Goal: Task Accomplishment & Management: Manage account settings

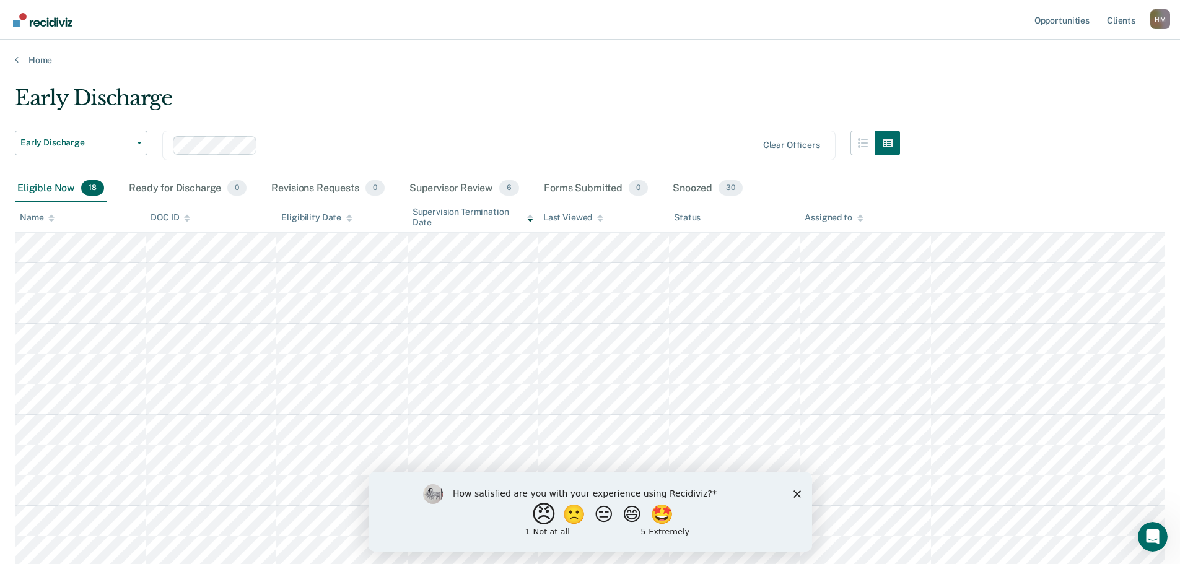
click at [530, 516] on button "😠" at bounding box center [544, 514] width 29 height 25
click at [796, 501] on icon "Close survey" at bounding box center [796, 499] width 7 height 7
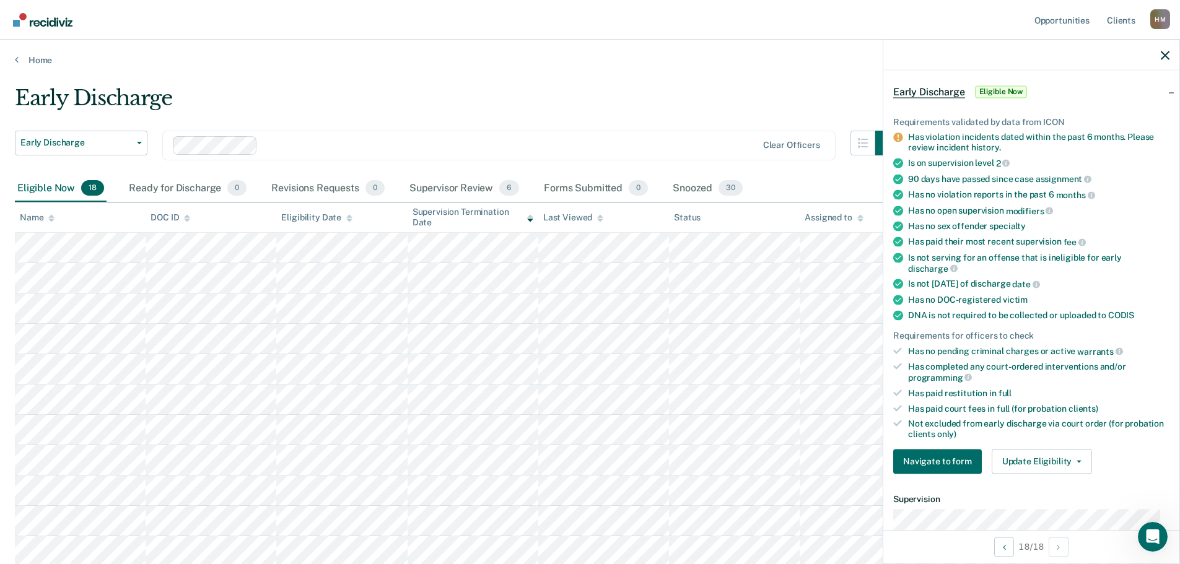
scroll to position [248, 0]
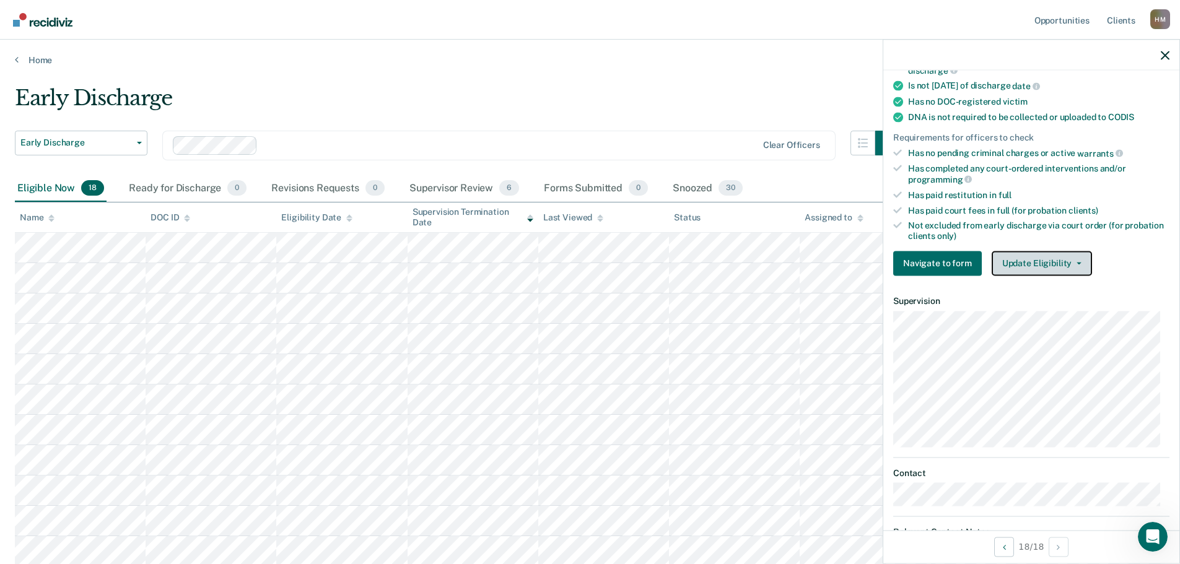
click at [1037, 258] on button "Update Eligibility" at bounding box center [1042, 263] width 100 height 25
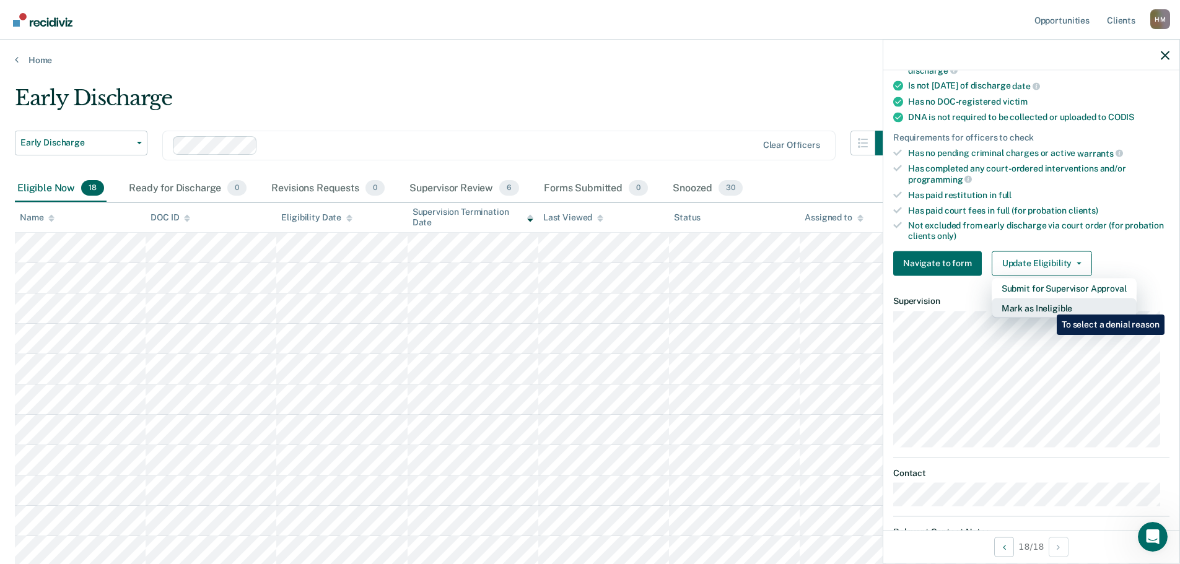
click at [1048, 305] on button "Mark as Ineligible" at bounding box center [1064, 308] width 145 height 20
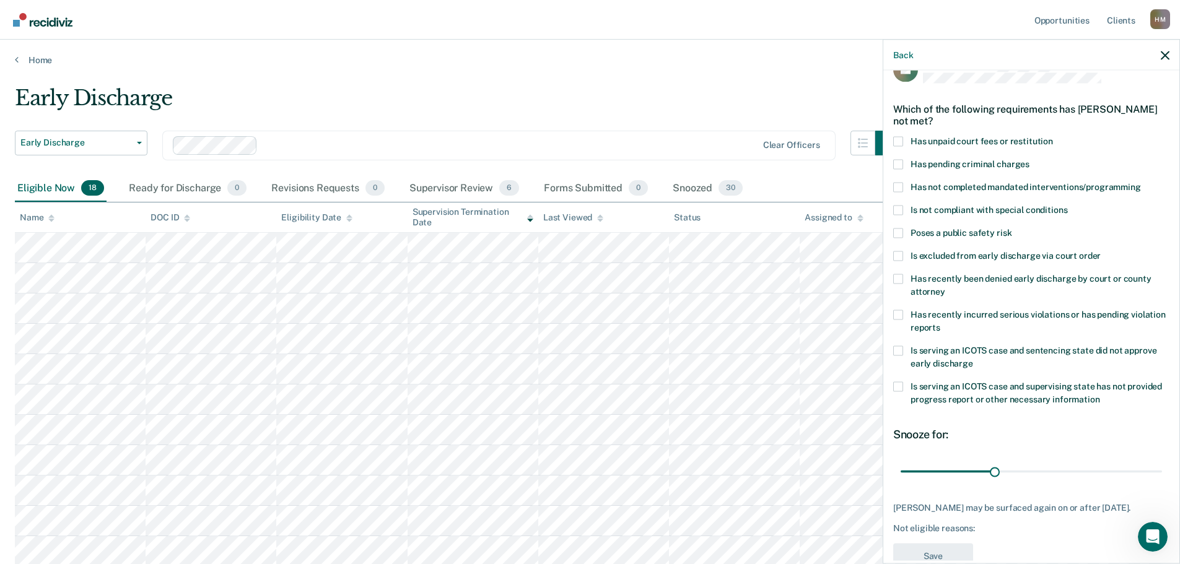
scroll to position [0, 0]
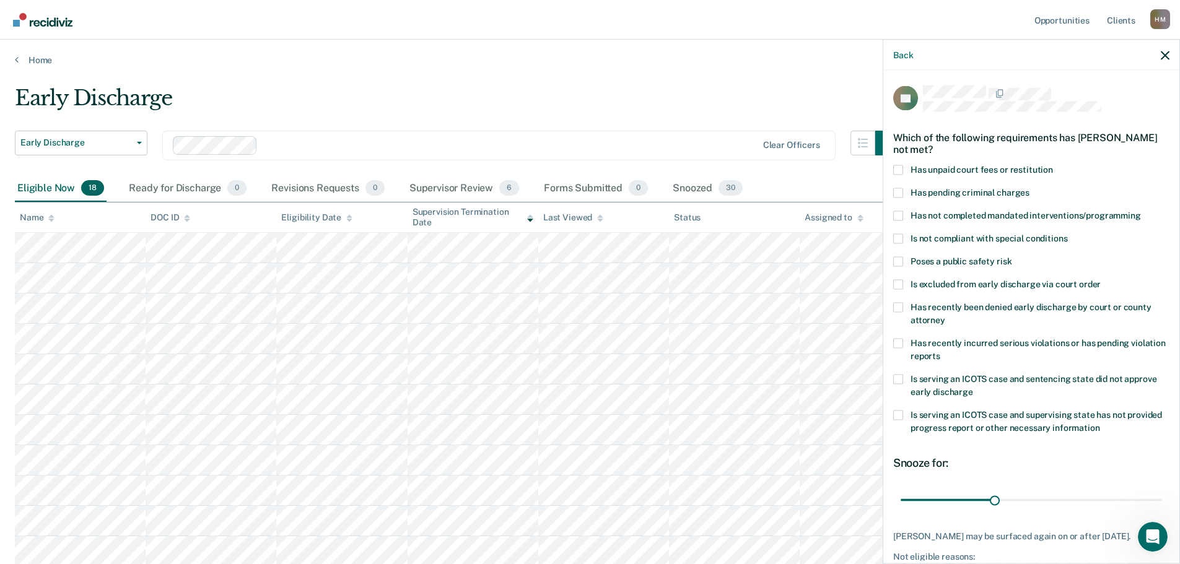
click at [897, 167] on span at bounding box center [899, 170] width 10 height 10
click at [1053, 165] on input "Has unpaid court fees or restitution" at bounding box center [1053, 165] width 0 height 0
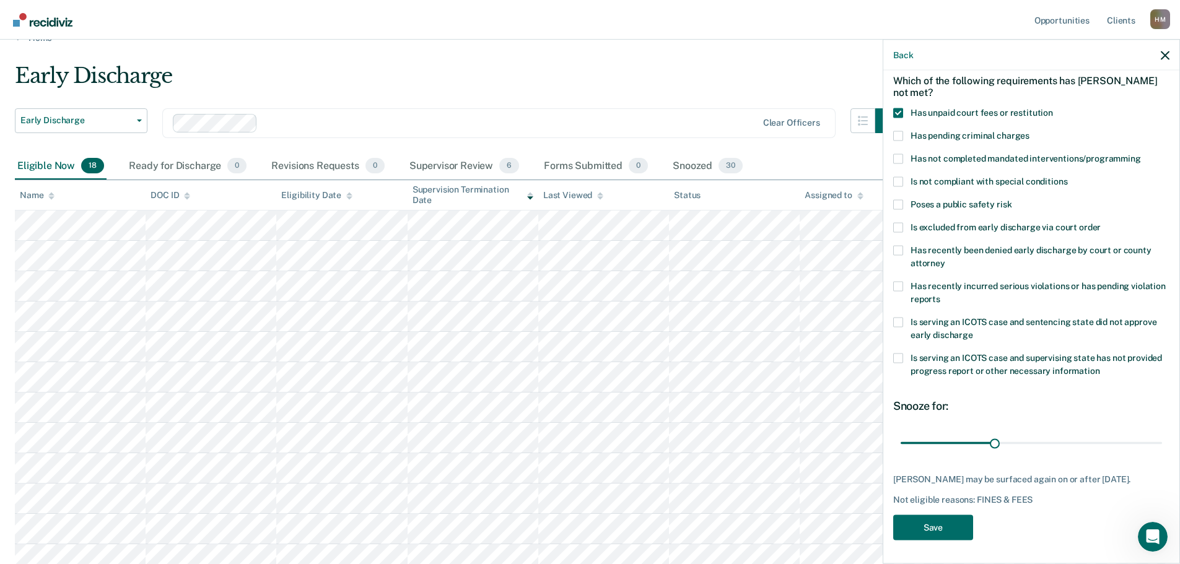
scroll to position [62, 0]
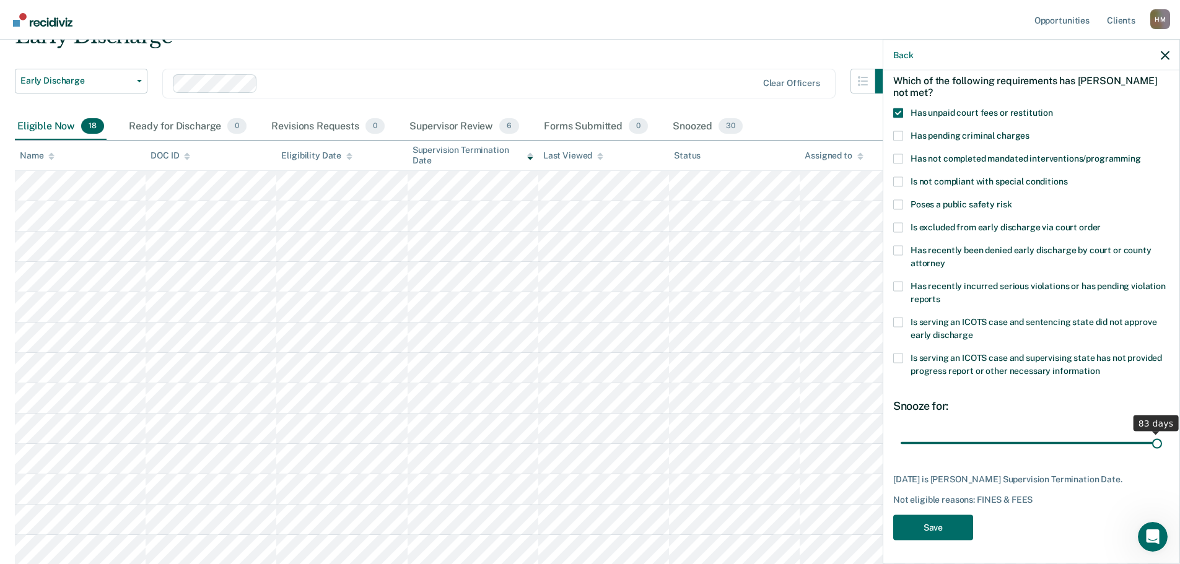
drag, startPoint x: 997, startPoint y: 441, endPoint x: 1189, endPoint y: 444, distance: 192.1
type input "83"
click at [1162, 444] on input "range" at bounding box center [1031, 444] width 261 height 22
click at [927, 529] on button "Save" at bounding box center [934, 527] width 80 height 25
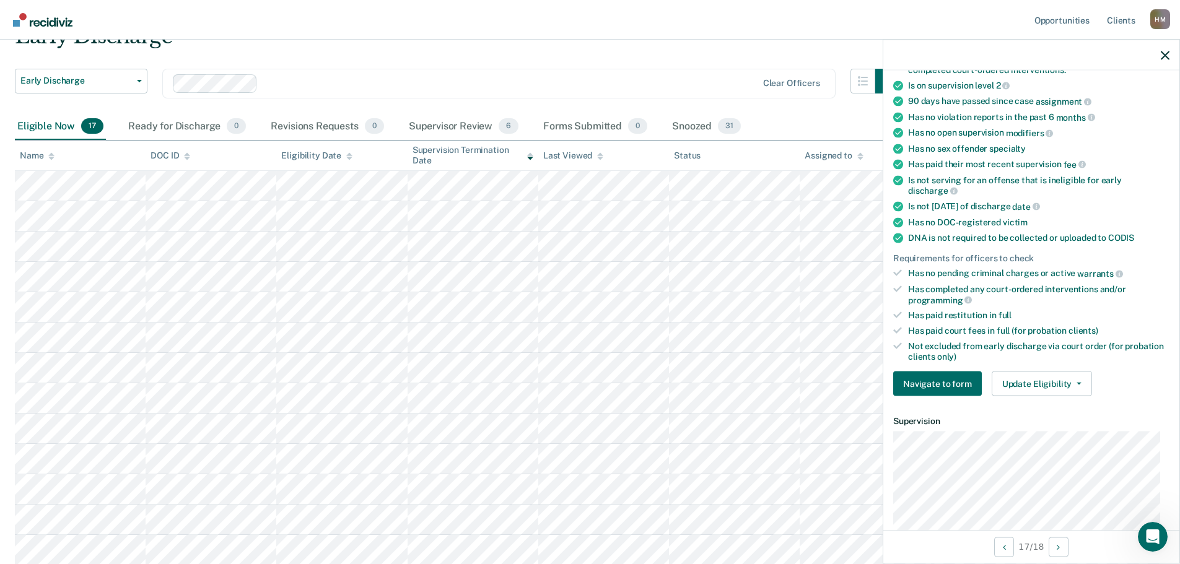
scroll to position [181, 0]
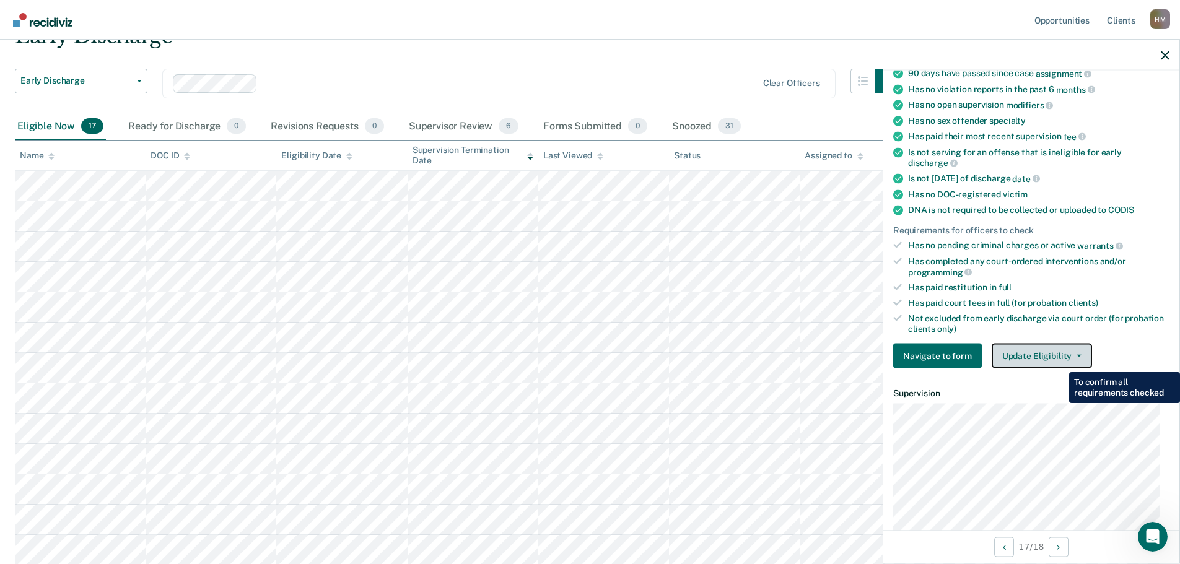
click at [1052, 356] on button "Update Eligibility" at bounding box center [1042, 356] width 100 height 25
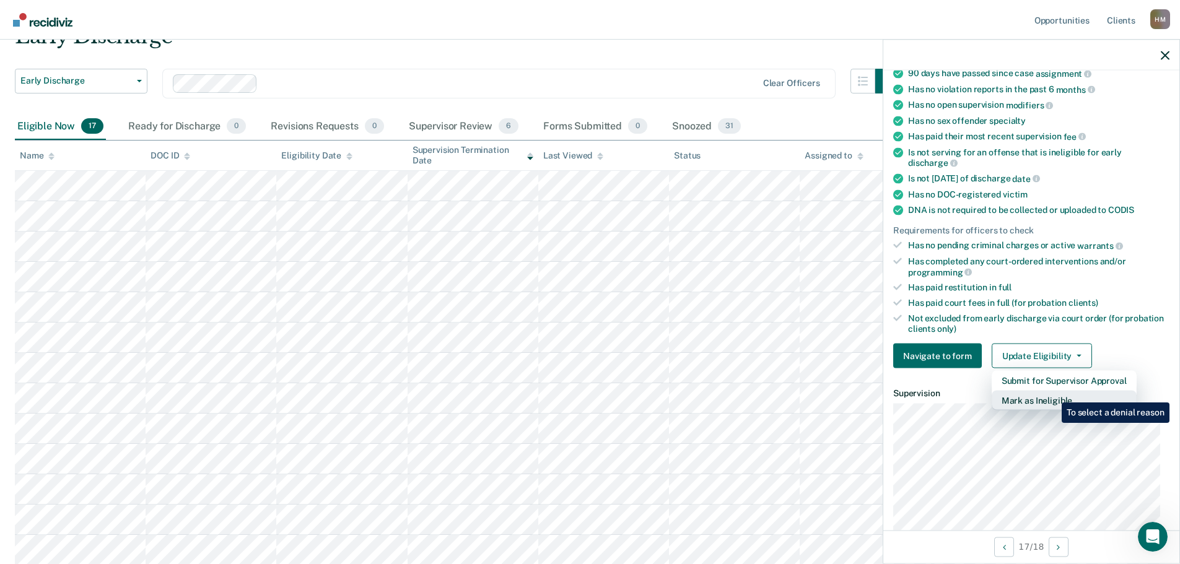
click at [1053, 393] on button "Mark as Ineligible" at bounding box center [1064, 401] width 145 height 20
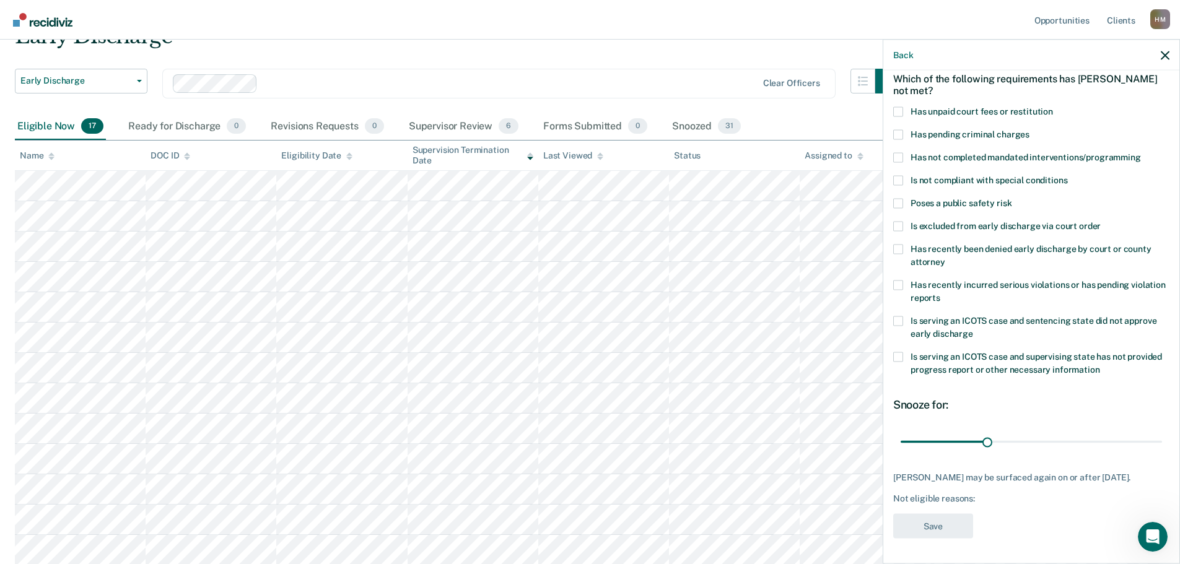
scroll to position [57, 0]
click at [902, 110] on span at bounding box center [899, 113] width 10 height 10
click at [1053, 108] on input "Has unpaid court fees or restitution" at bounding box center [1053, 108] width 0 height 0
click at [997, 158] on span "Has not completed mandated interventions/programming" at bounding box center [1026, 158] width 231 height 10
click at [1141, 154] on input "Has not completed mandated interventions/programming" at bounding box center [1141, 154] width 0 height 0
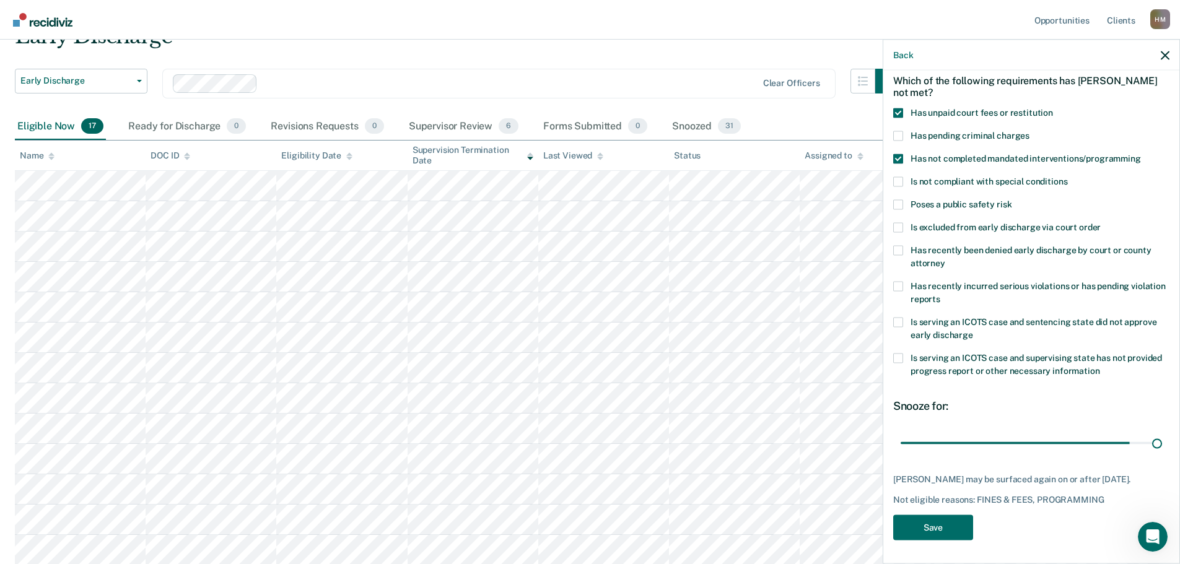
drag, startPoint x: 949, startPoint y: 445, endPoint x: 1182, endPoint y: 441, distance: 233.0
type input "202"
click at [1162, 440] on input "range" at bounding box center [1031, 444] width 261 height 22
click at [938, 523] on button "Save" at bounding box center [934, 527] width 80 height 25
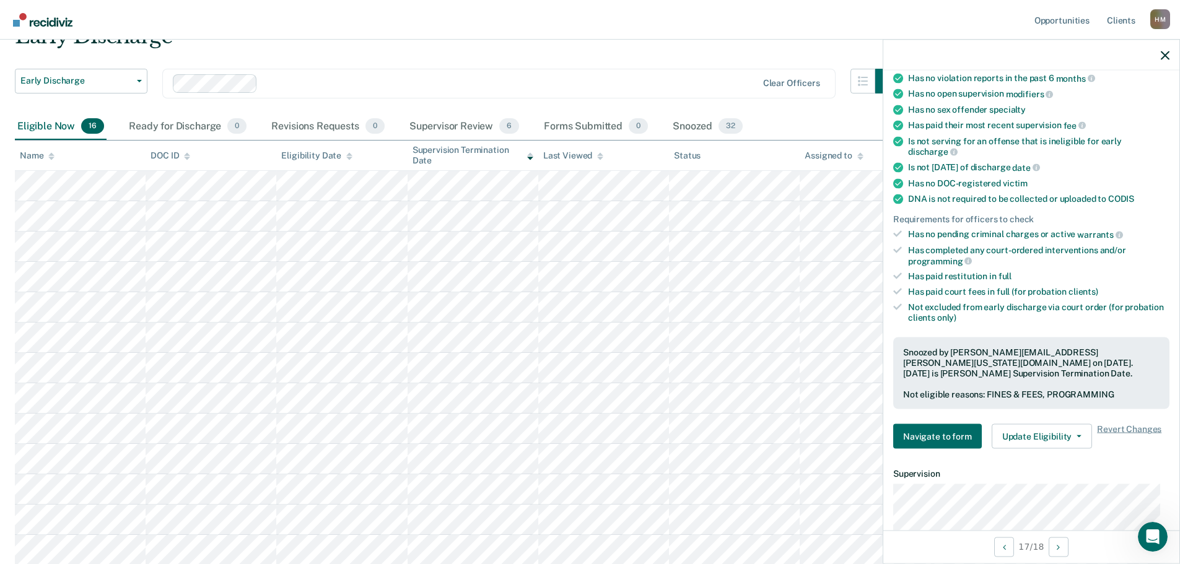
scroll to position [243, 0]
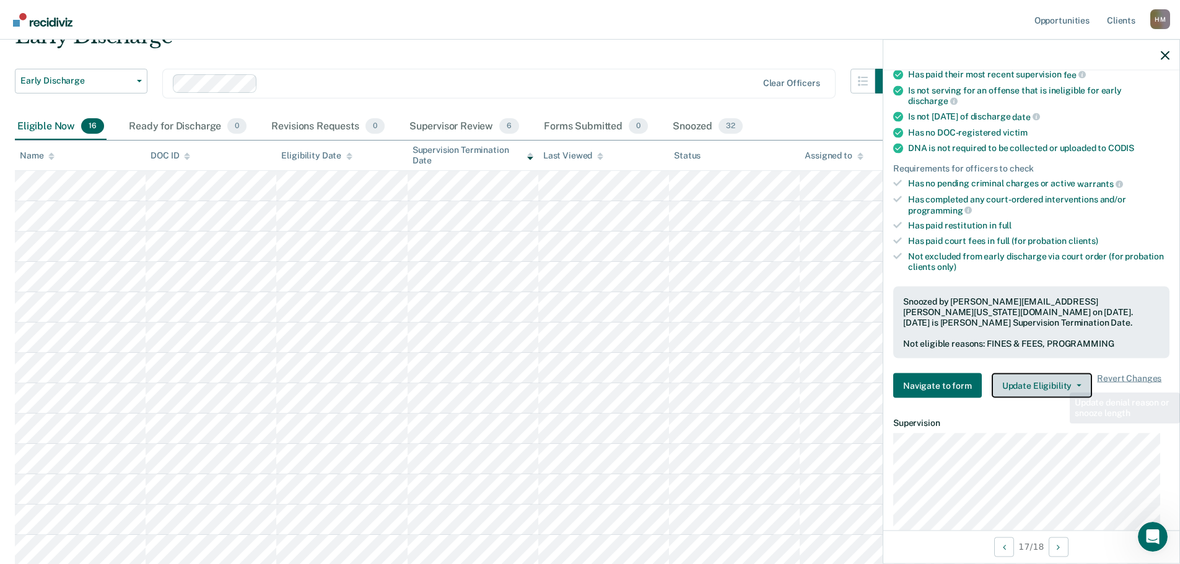
click at [1046, 376] on button "Update Eligibility" at bounding box center [1042, 386] width 100 height 25
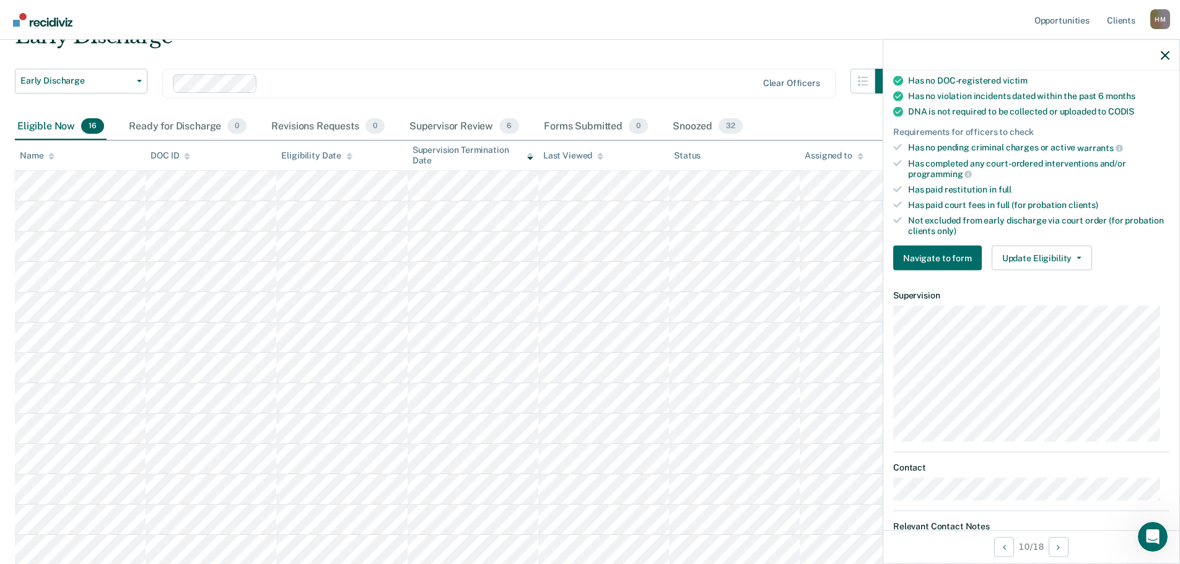
scroll to position [191, 0]
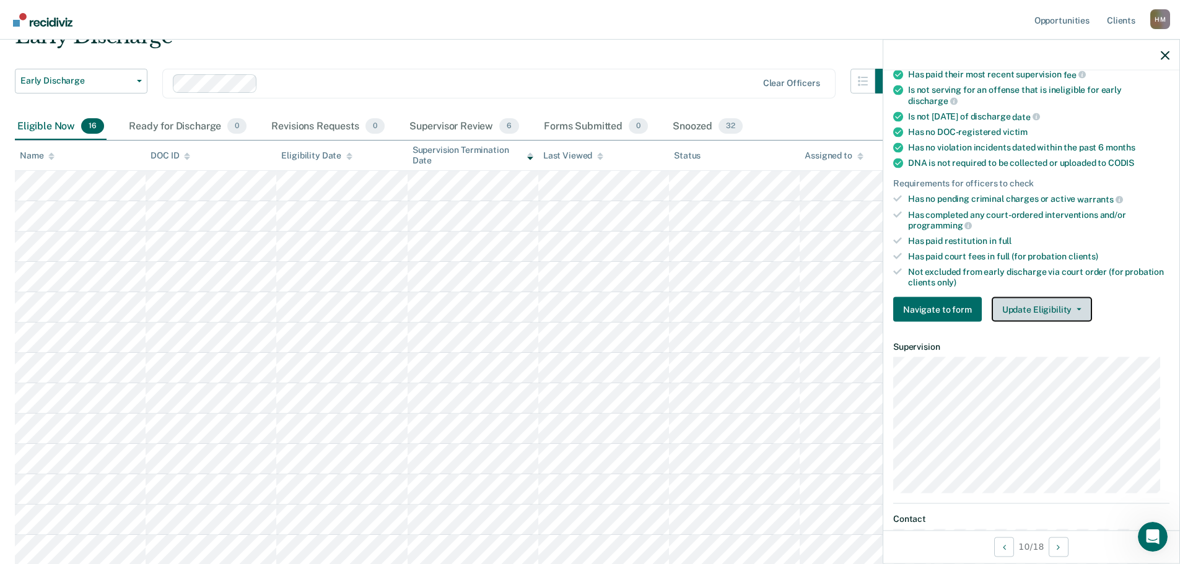
click at [1052, 299] on button "Update Eligibility" at bounding box center [1042, 309] width 100 height 25
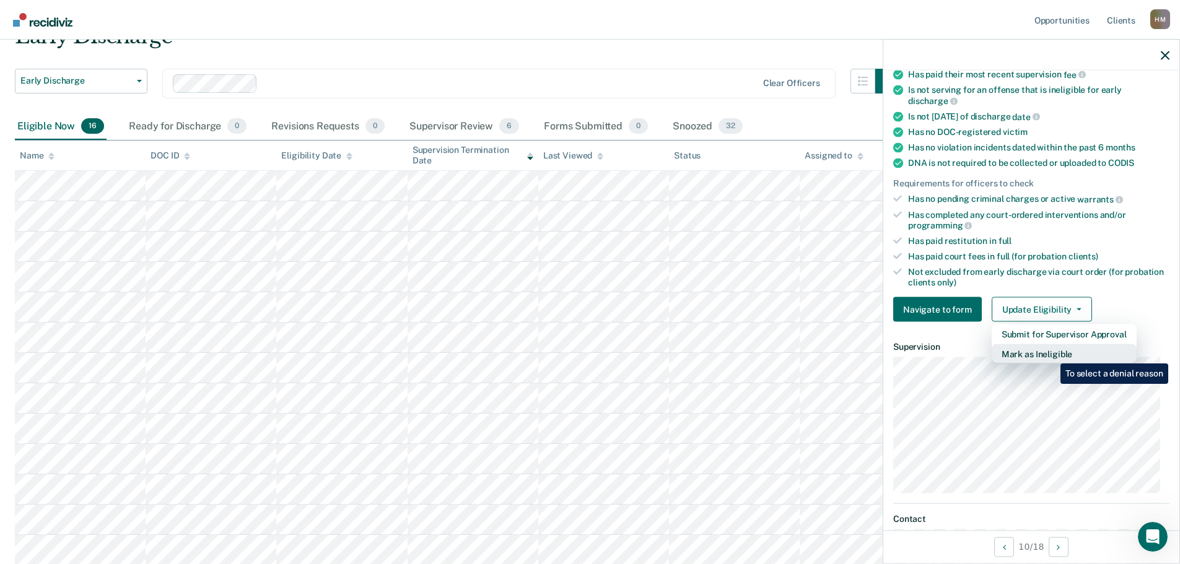
click at [1052, 354] on button "Mark as Ineligible" at bounding box center [1064, 355] width 145 height 20
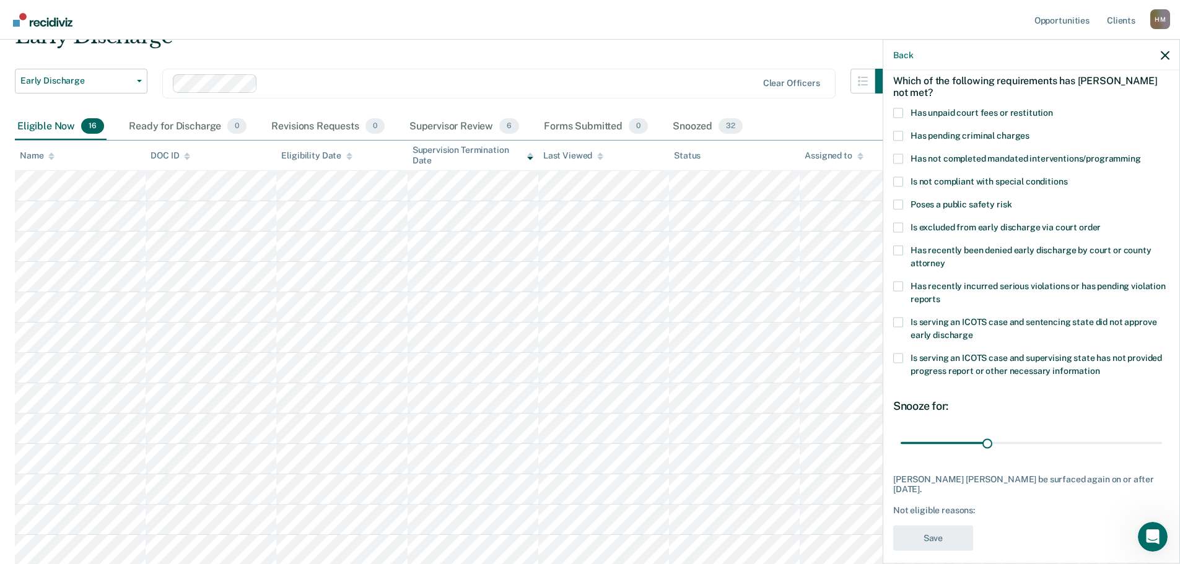
drag, startPoint x: 1029, startPoint y: 441, endPoint x: 1027, endPoint y: 472, distance: 31.0
drag, startPoint x: 1027, startPoint y: 472, endPoint x: 1056, endPoint y: 412, distance: 67.1
click at [1056, 412] on div "Snooze for: 30 days" at bounding box center [1032, 426] width 276 height 55
drag, startPoint x: 985, startPoint y: 441, endPoint x: 1182, endPoint y: 443, distance: 197.7
type input "90"
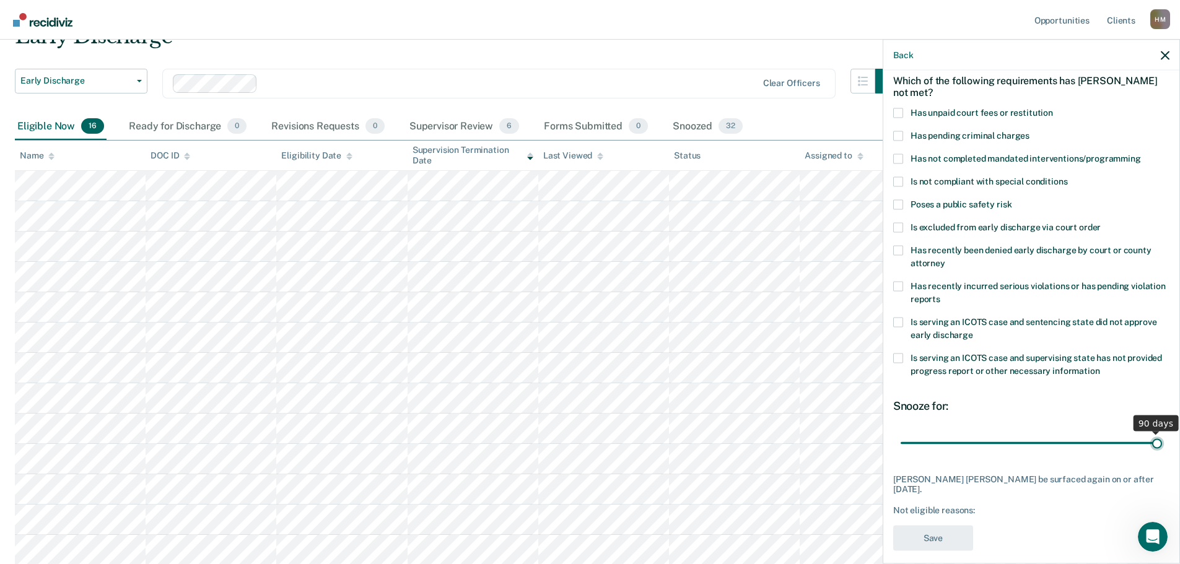
click at [1162, 443] on input "range" at bounding box center [1031, 444] width 261 height 22
click at [1162, 53] on icon "button" at bounding box center [1165, 55] width 9 height 9
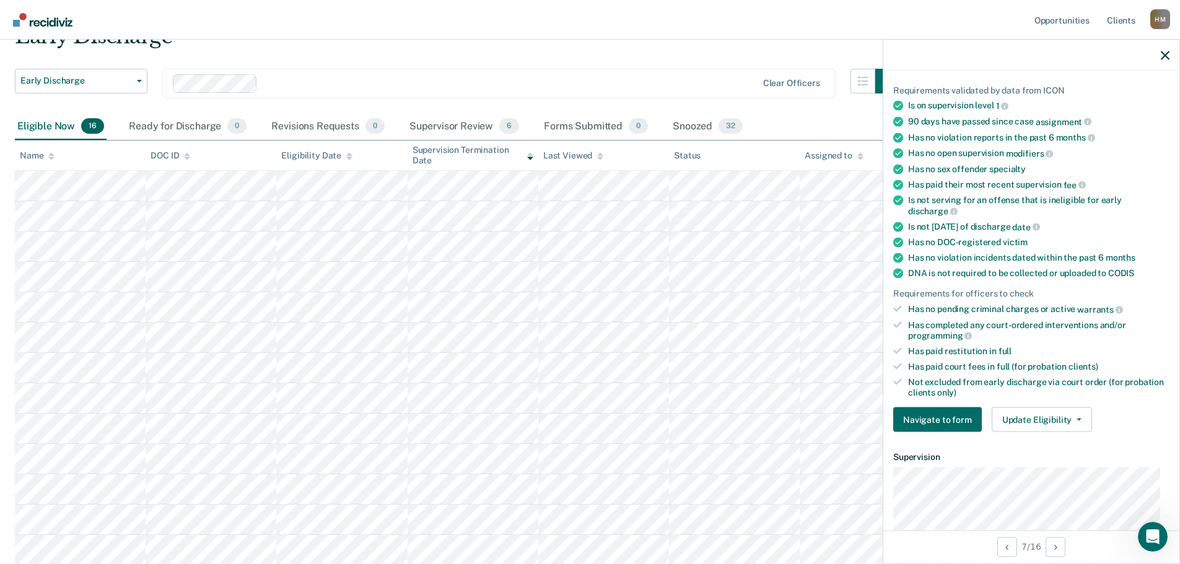
scroll to position [294, 0]
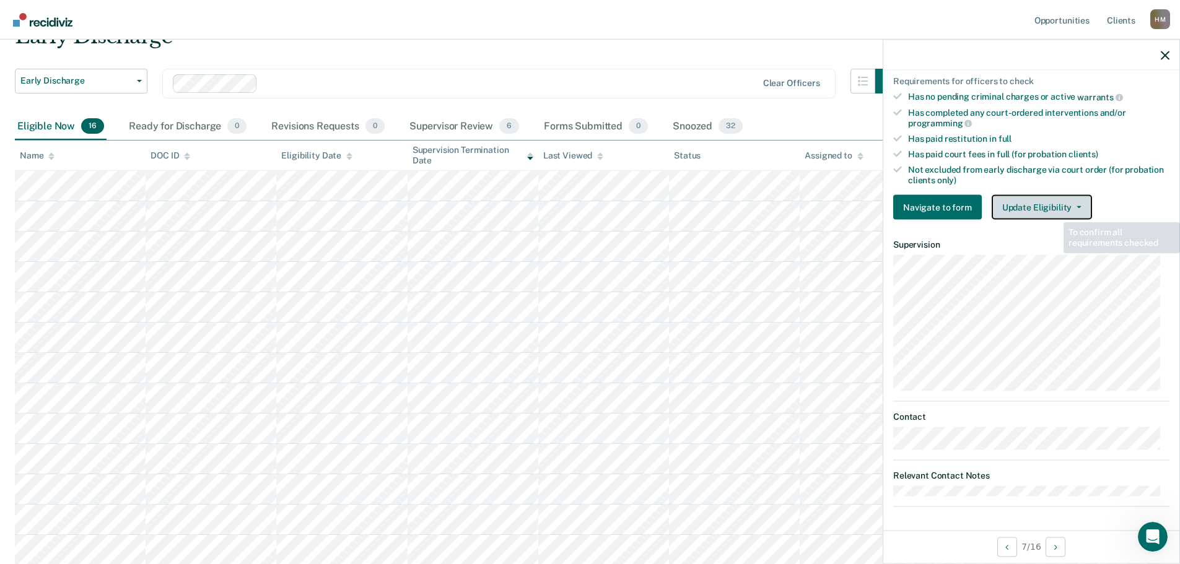
click at [1049, 202] on button "Update Eligibility" at bounding box center [1042, 207] width 100 height 25
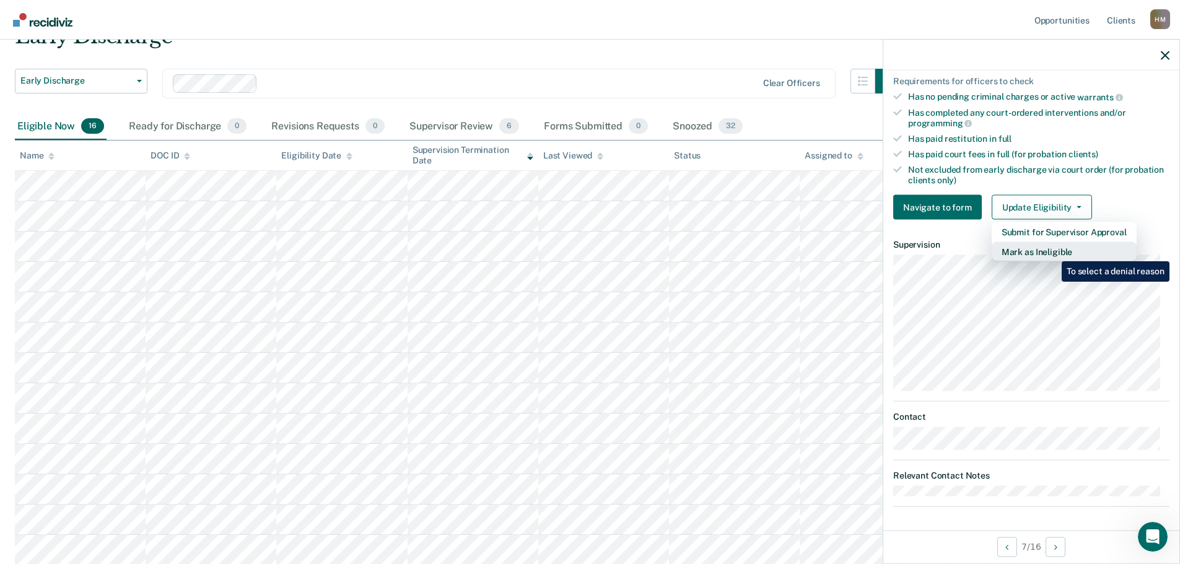
click at [1053, 252] on button "Mark as Ineligible" at bounding box center [1064, 252] width 145 height 20
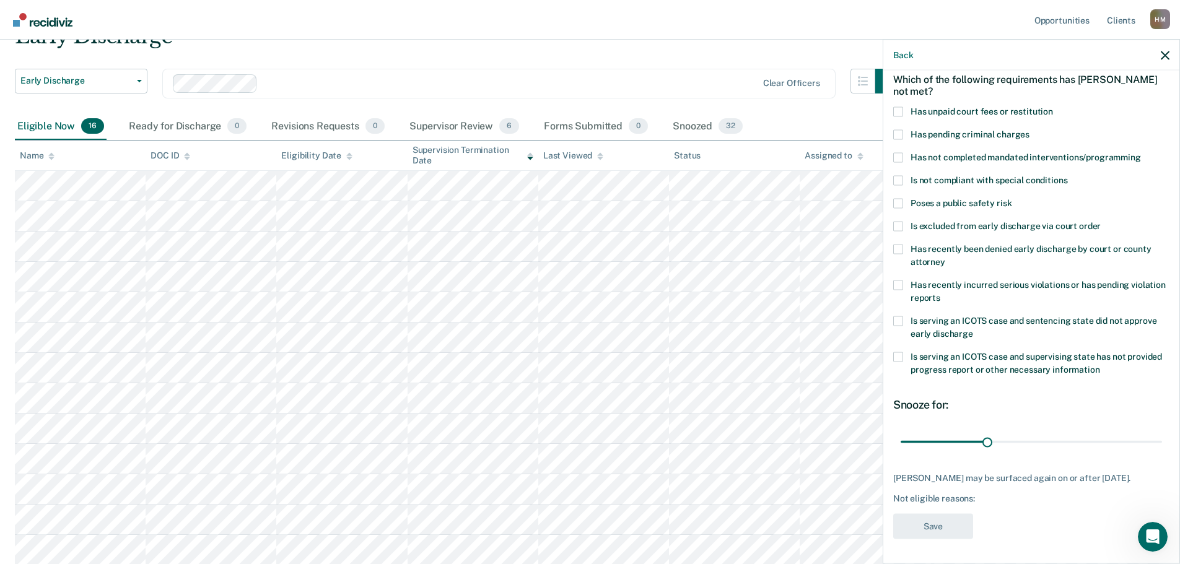
scroll to position [68, 0]
drag, startPoint x: 988, startPoint y: 429, endPoint x: 1189, endPoint y: 452, distance: 202.1
type input "90"
click at [1162, 452] on input "range" at bounding box center [1031, 442] width 261 height 22
click at [942, 152] on span "Has not completed mandated interventions/programming" at bounding box center [1026, 157] width 231 height 10
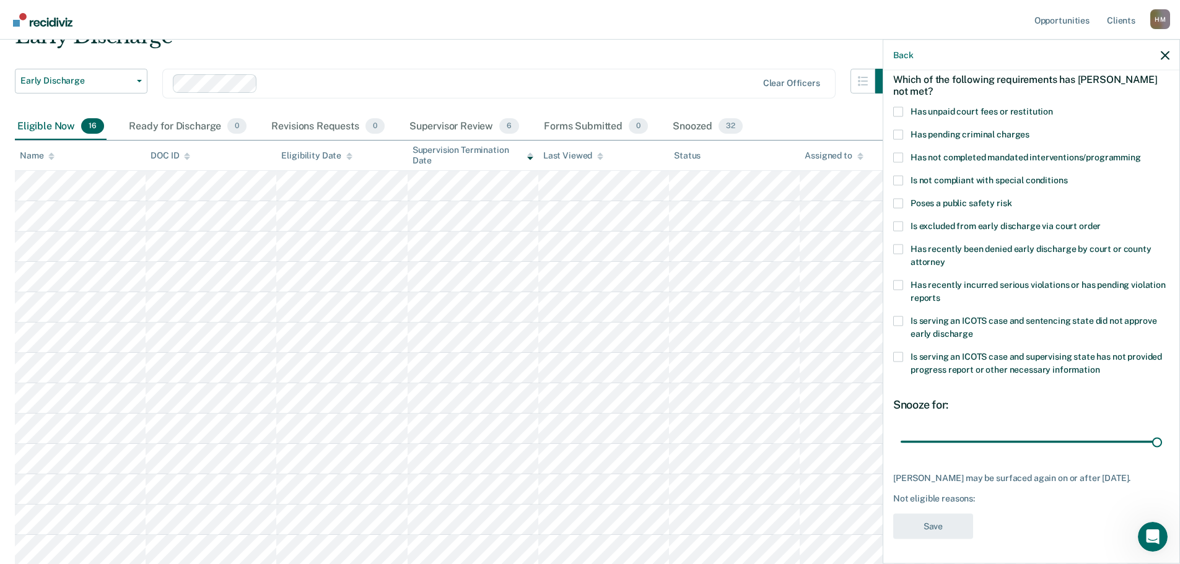
click at [1141, 152] on input "Has not completed mandated interventions/programming" at bounding box center [1141, 152] width 0 height 0
click at [926, 520] on button "Save" at bounding box center [934, 526] width 80 height 25
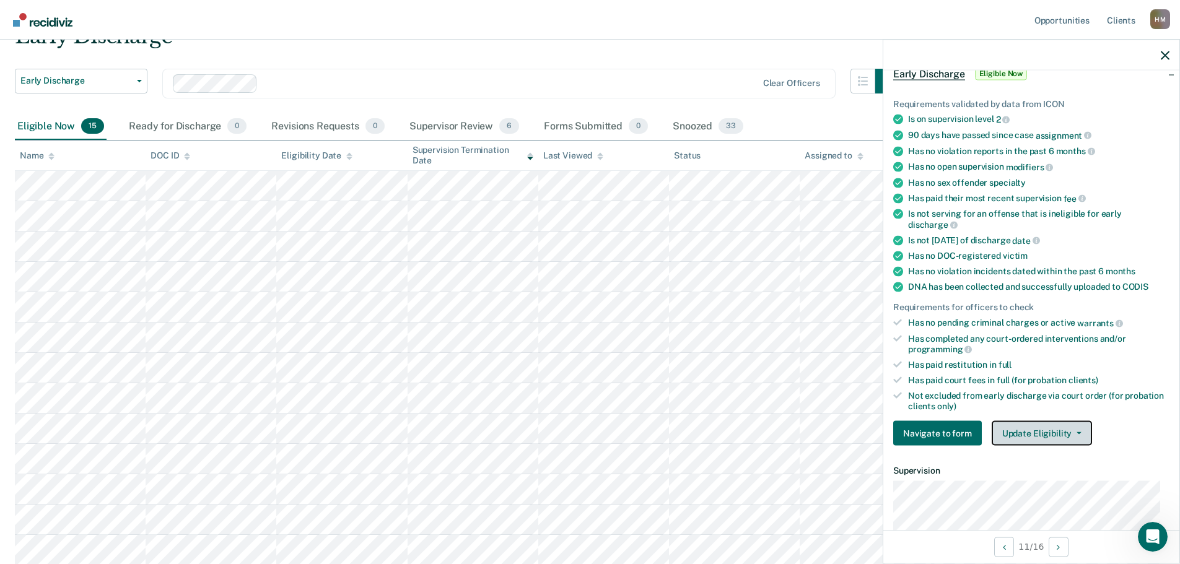
click at [1060, 434] on button "Update Eligibility" at bounding box center [1042, 433] width 100 height 25
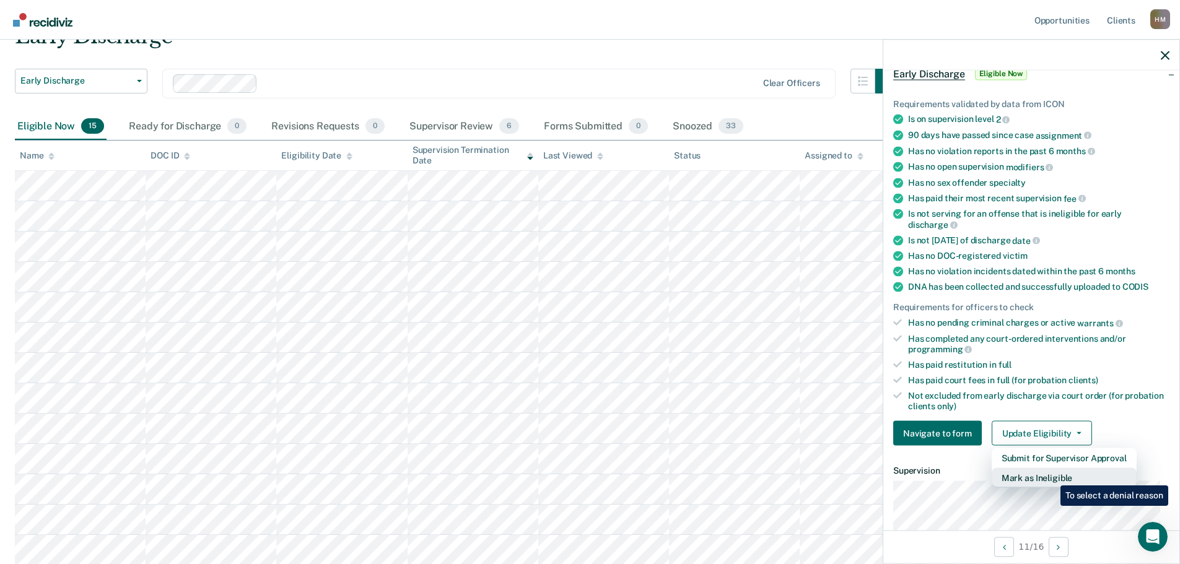
click at [1052, 477] on button "Mark as Ineligible" at bounding box center [1064, 478] width 145 height 20
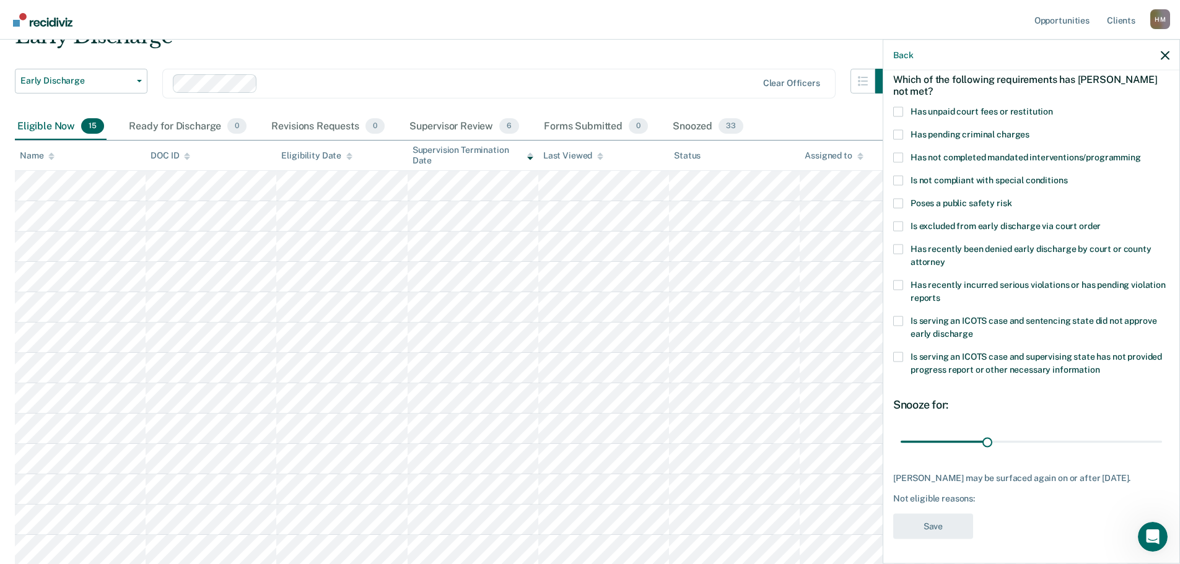
scroll to position [6, 0]
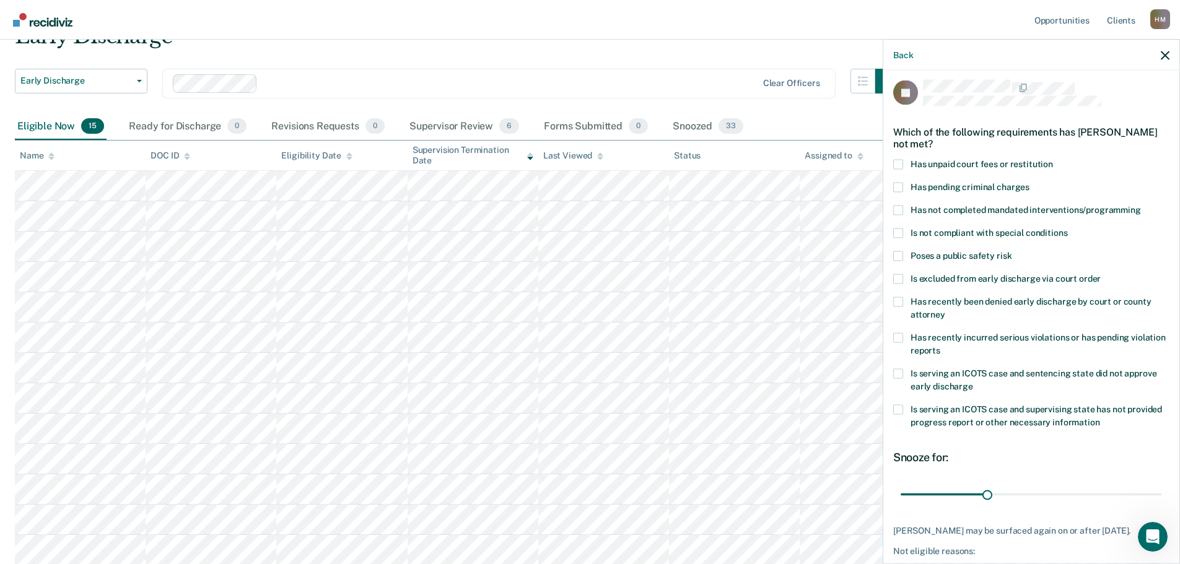
click at [991, 211] on span "Has not completed mandated interventions/programming" at bounding box center [1026, 209] width 231 height 10
click at [1141, 205] on input "Has not completed mandated interventions/programming" at bounding box center [1141, 205] width 0 height 0
click at [904, 164] on label "Has unpaid court fees or restitution" at bounding box center [1032, 165] width 276 height 13
click at [1053, 159] on input "Has unpaid court fees or restitution" at bounding box center [1053, 159] width 0 height 0
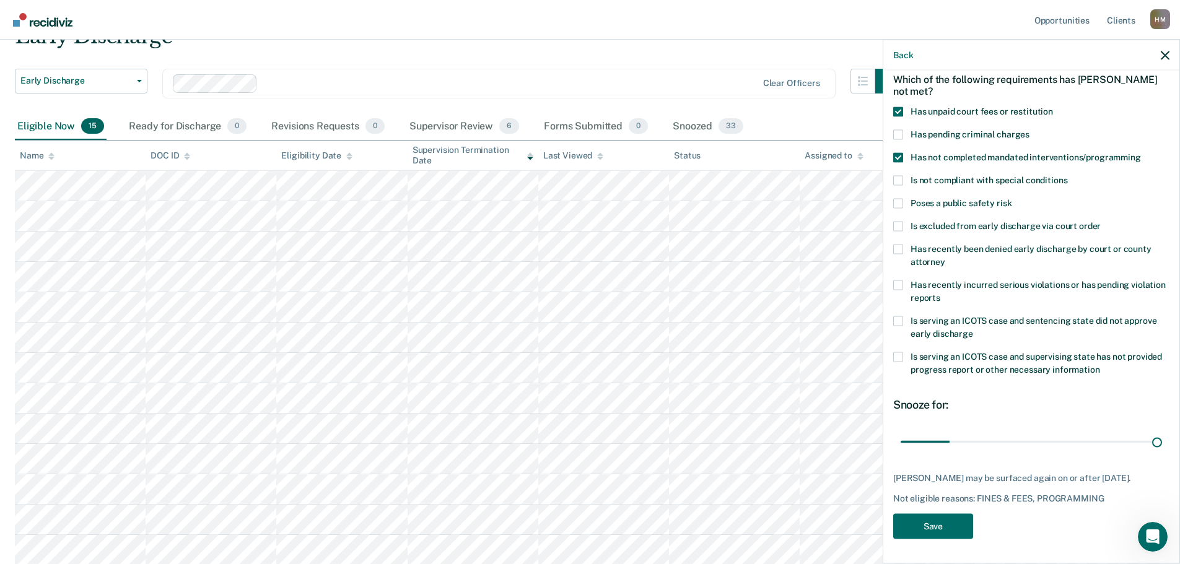
scroll to position [68, 0]
drag, startPoint x: 932, startPoint y: 430, endPoint x: 1189, endPoint y: 416, distance: 257.5
type input "356"
click at [1162, 431] on input "range" at bounding box center [1031, 442] width 261 height 22
click at [911, 520] on button "Save" at bounding box center [934, 526] width 80 height 25
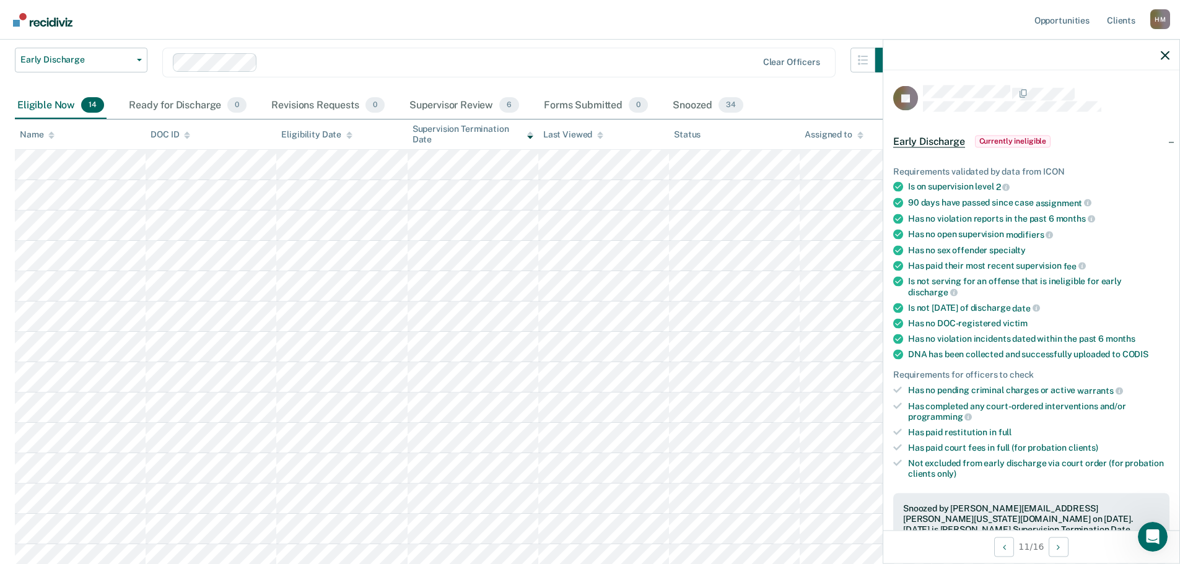
scroll to position [94, 0]
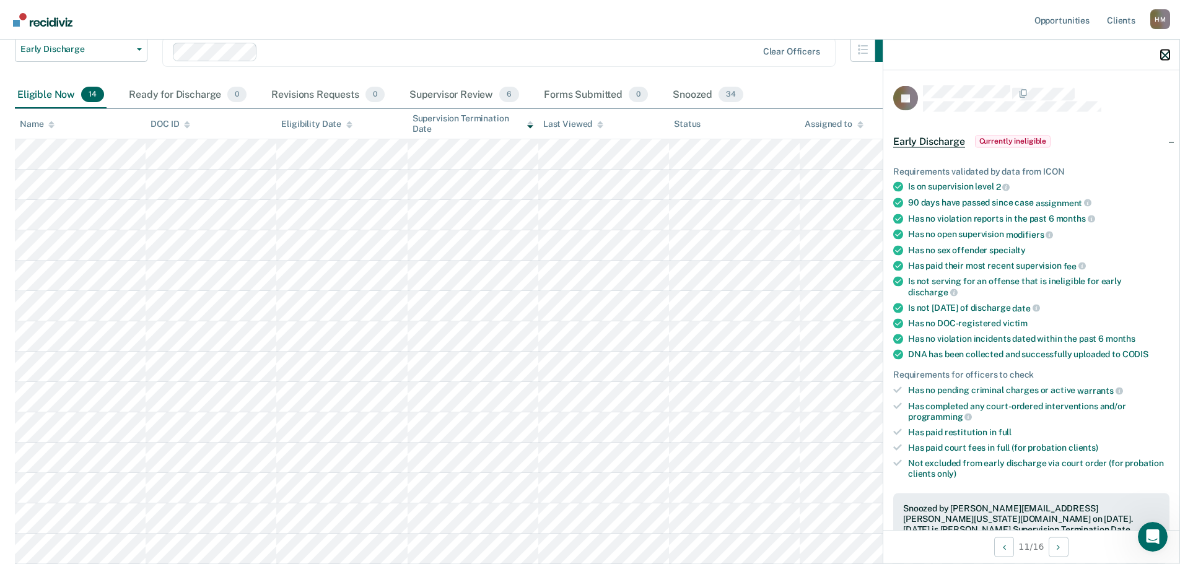
click at [1166, 51] on icon "button" at bounding box center [1165, 55] width 9 height 9
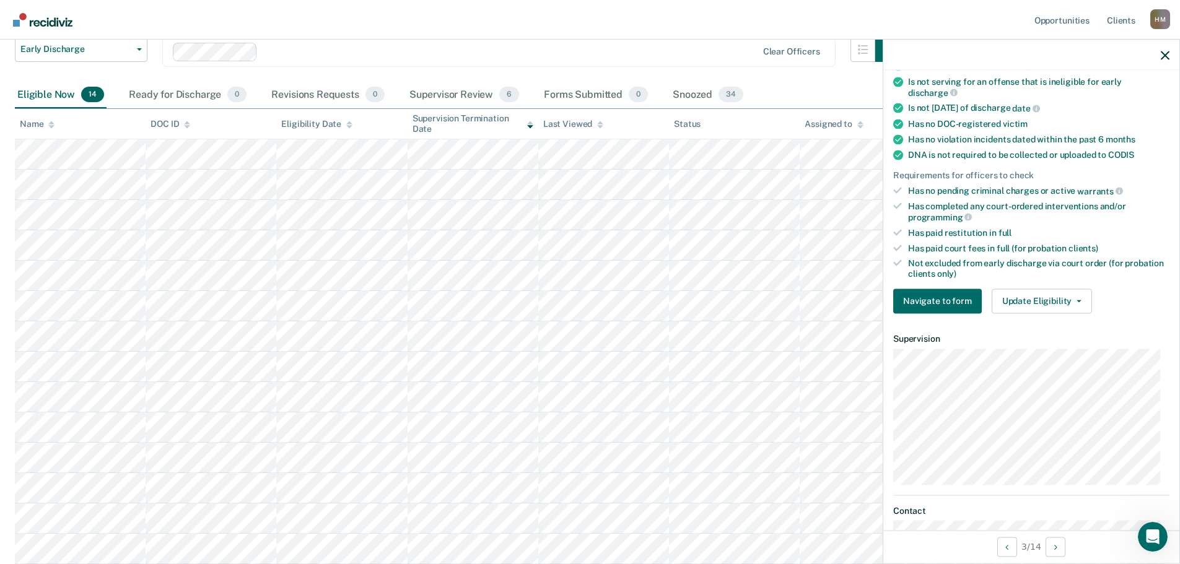
scroll to position [310, 0]
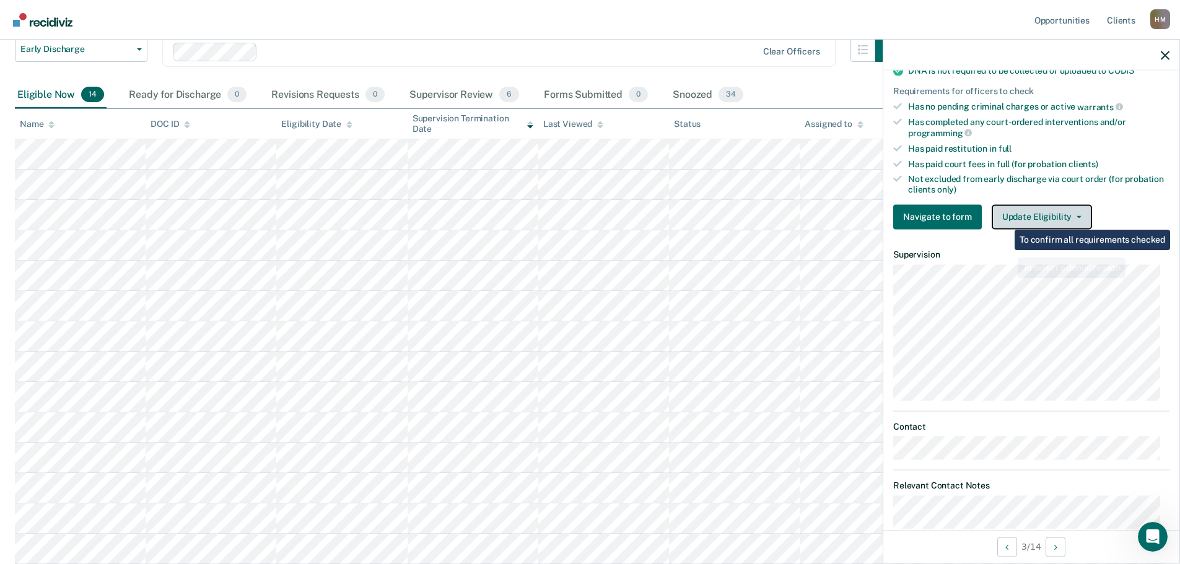
click at [1011, 214] on button "Update Eligibility" at bounding box center [1042, 216] width 100 height 25
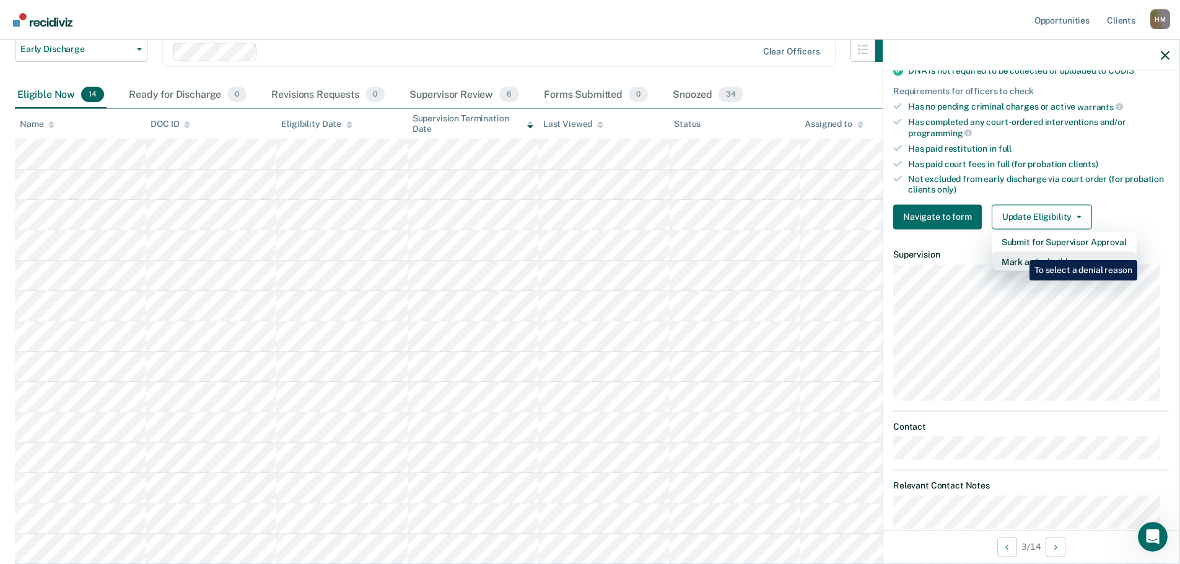
click at [1021, 252] on button "Mark as Ineligible" at bounding box center [1064, 262] width 145 height 20
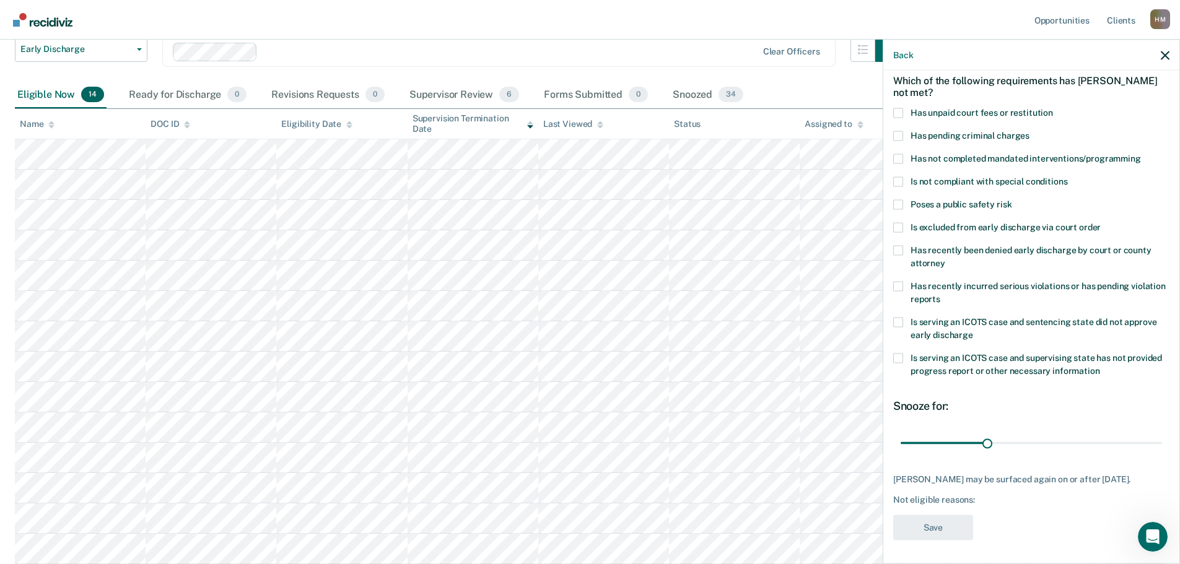
click at [932, 110] on span "Has unpaid court fees or restitution" at bounding box center [982, 112] width 143 height 10
click at [1053, 108] on input "Has unpaid court fees or restitution" at bounding box center [1053, 108] width 0 height 0
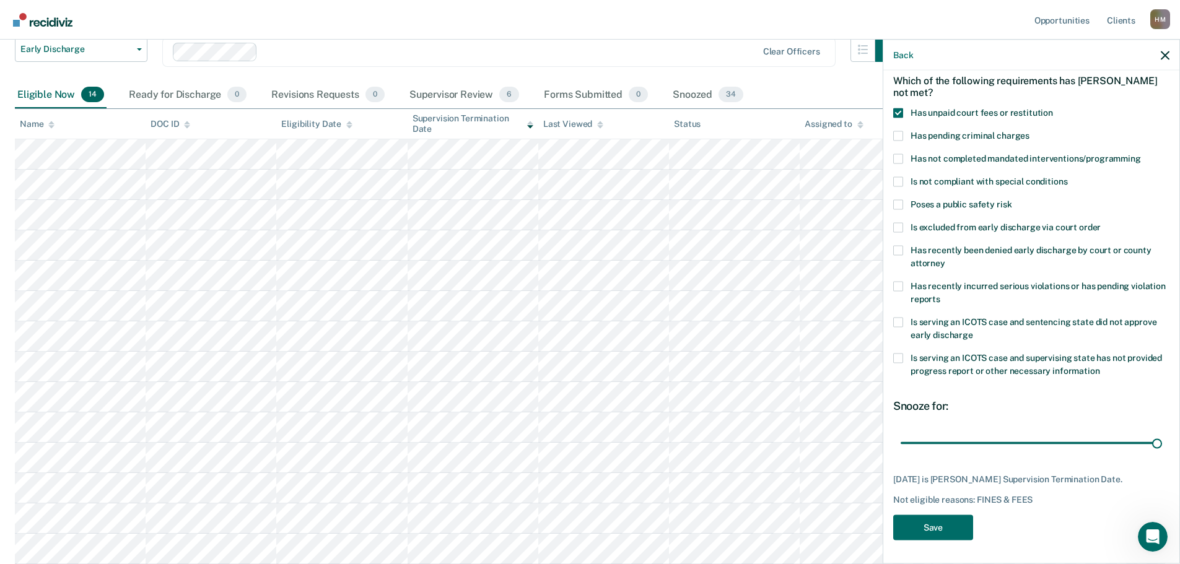
drag, startPoint x: 1189, startPoint y: 465, endPoint x: 1189, endPoint y: 473, distance: 7.4
type input "362"
click at [1162, 454] on input "range" at bounding box center [1031, 444] width 261 height 22
click at [911, 535] on button "Save" at bounding box center [934, 527] width 80 height 25
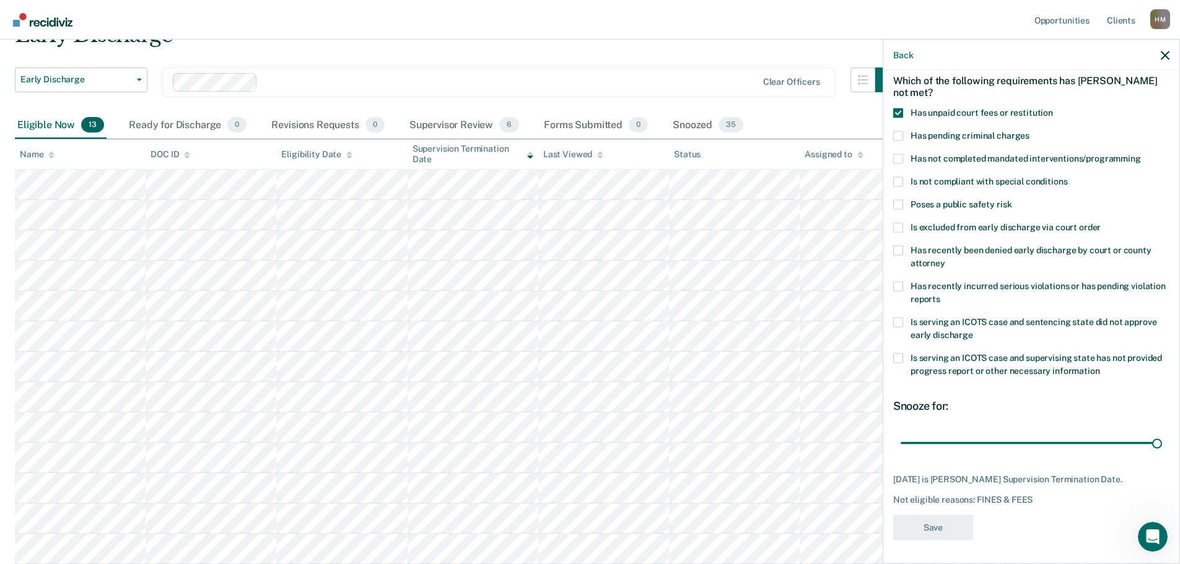
scroll to position [63, 0]
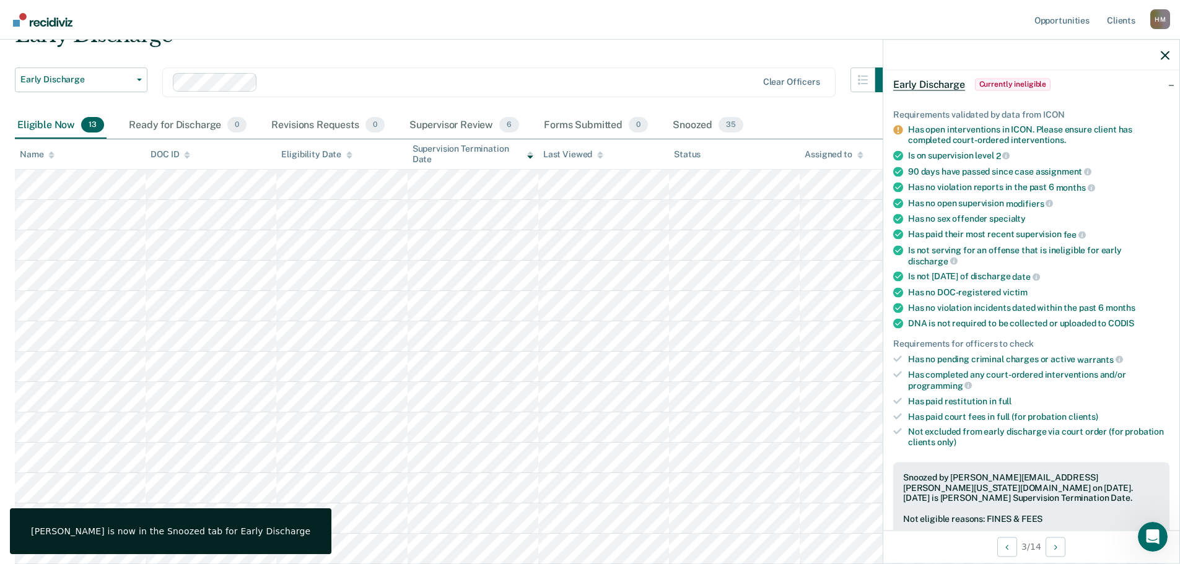
click at [1162, 60] on div at bounding box center [1032, 55] width 296 height 31
click at [1165, 58] on icon "button" at bounding box center [1165, 55] width 9 height 9
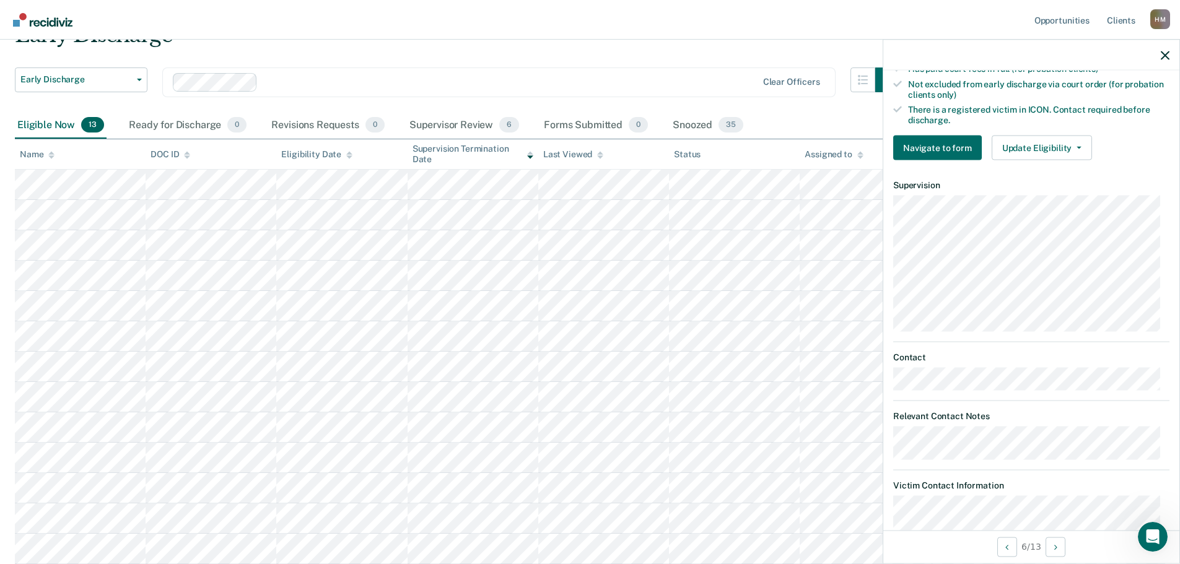
scroll to position [414, 0]
click at [1061, 144] on button "Update Eligibility" at bounding box center [1042, 149] width 100 height 25
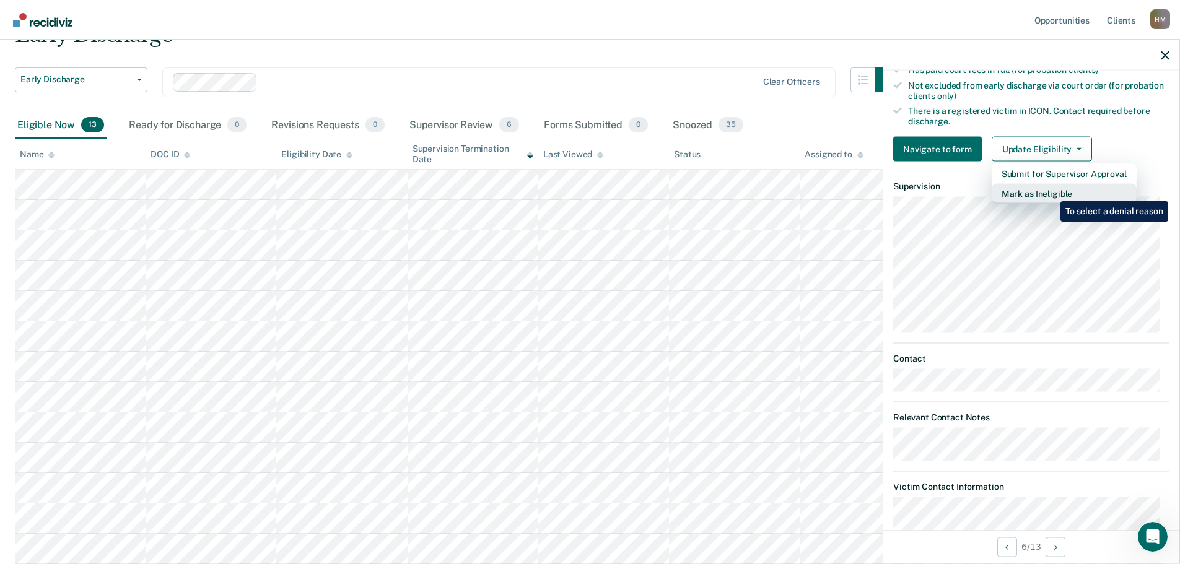
click at [1052, 192] on button "Mark as Ineligible" at bounding box center [1064, 194] width 145 height 20
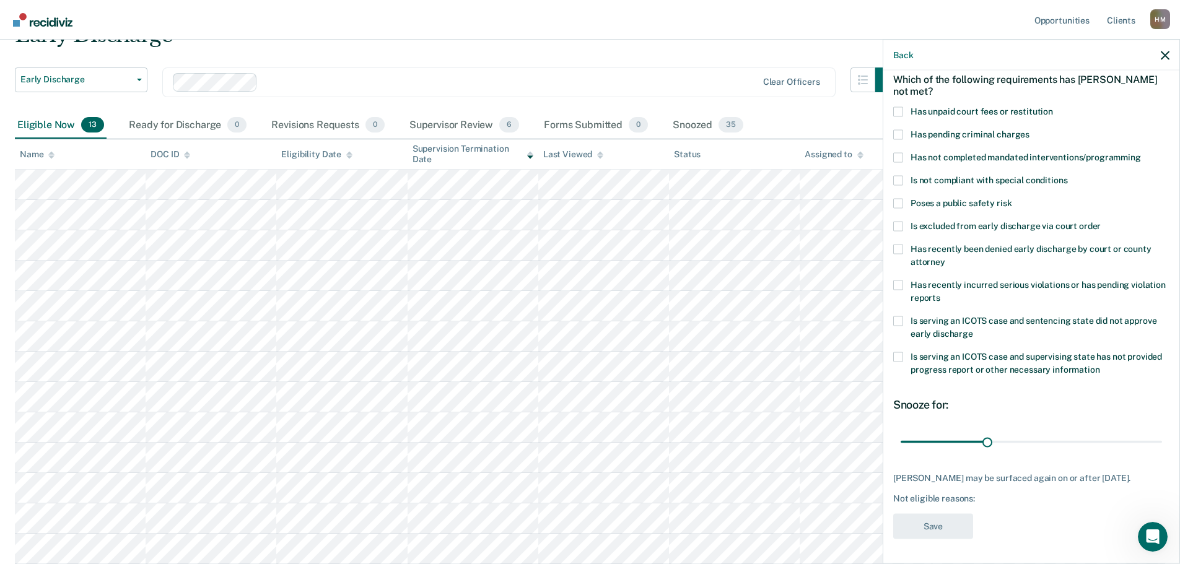
scroll to position [6, 0]
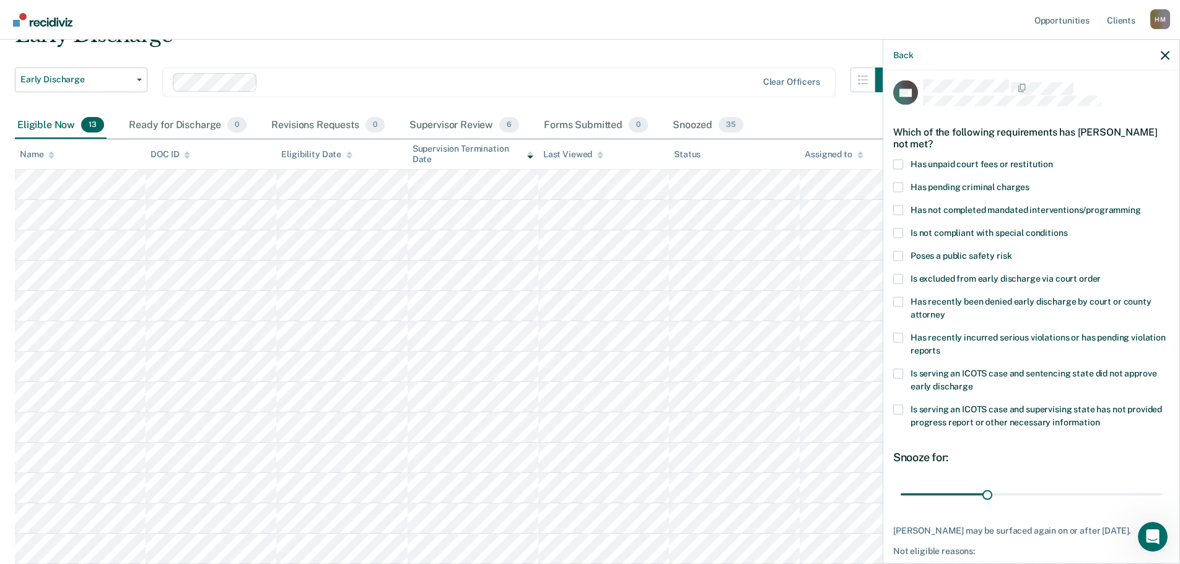
click at [1009, 212] on span "Has not completed mandated interventions/programming" at bounding box center [1026, 209] width 231 height 10
click at [1141, 205] on input "Has not completed mandated interventions/programming" at bounding box center [1141, 205] width 0 height 0
click at [1000, 162] on span "Has unpaid court fees or restitution" at bounding box center [982, 164] width 143 height 10
click at [1053, 159] on input "Has unpaid court fees or restitution" at bounding box center [1053, 159] width 0 height 0
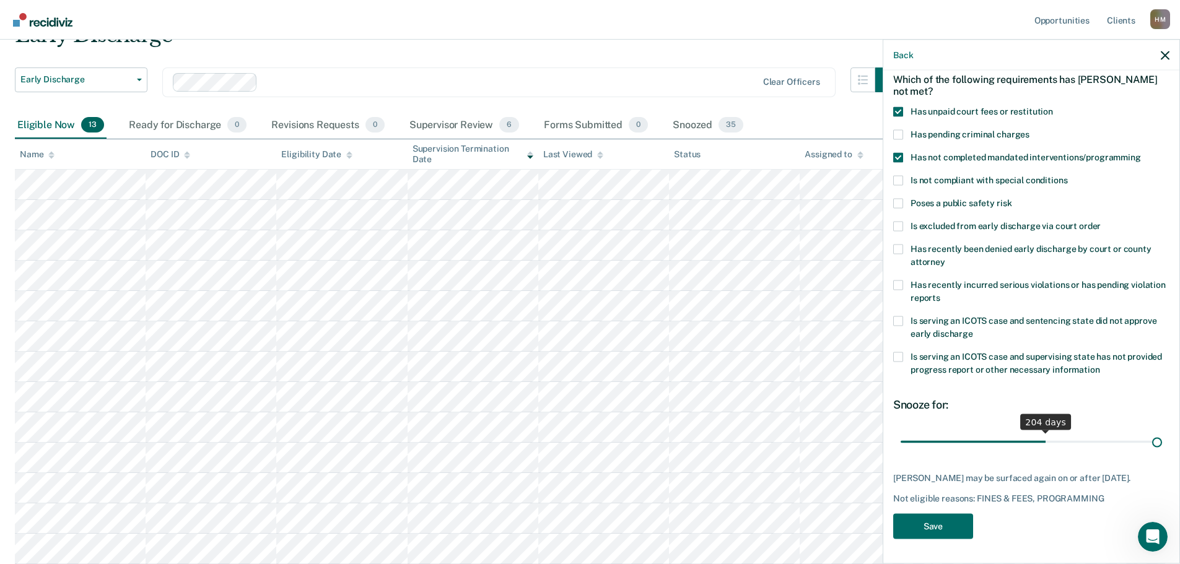
scroll to position [68, 0]
drag, startPoint x: 946, startPoint y: 434, endPoint x: 1189, endPoint y: 447, distance: 243.9
type input "365"
click at [1162, 447] on input "range" at bounding box center [1031, 442] width 261 height 22
click at [946, 519] on button "Save" at bounding box center [934, 526] width 80 height 25
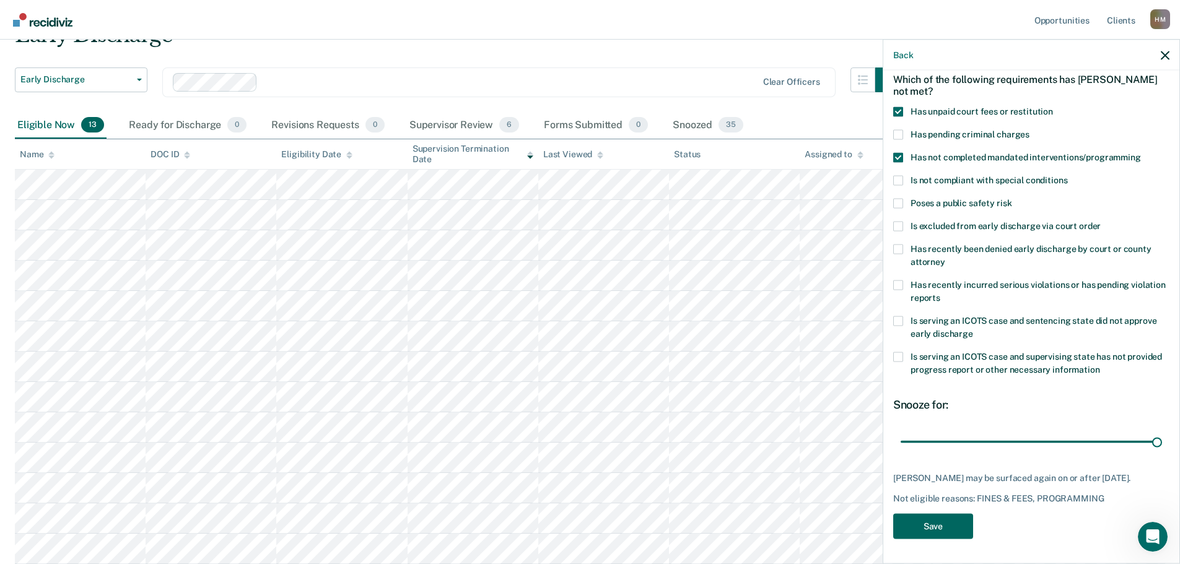
scroll to position [33, 0]
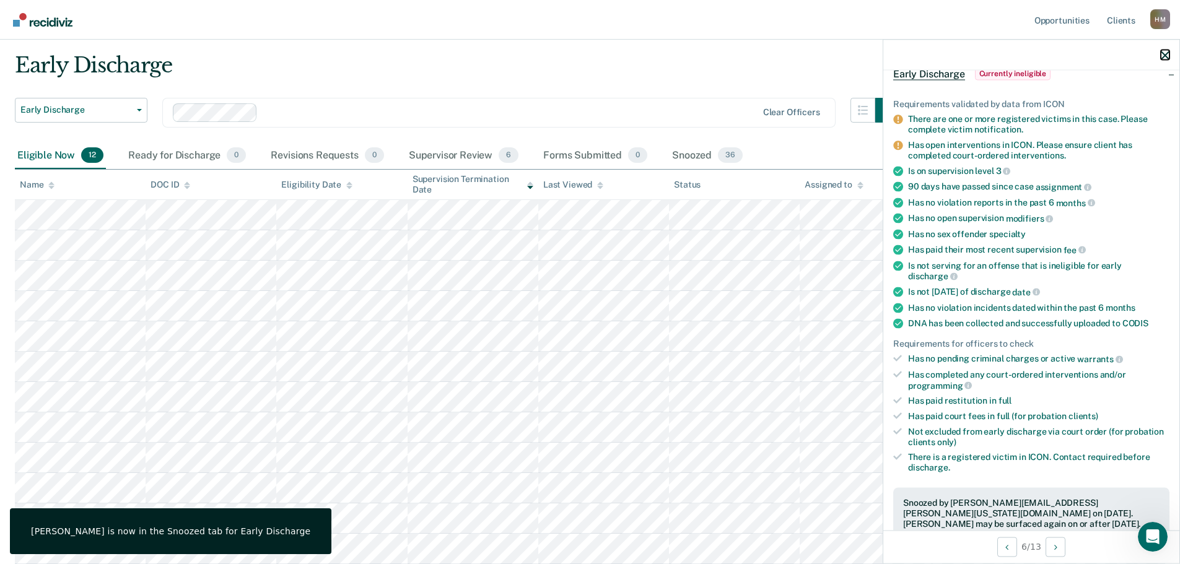
click at [1169, 56] on icon "button" at bounding box center [1165, 55] width 9 height 9
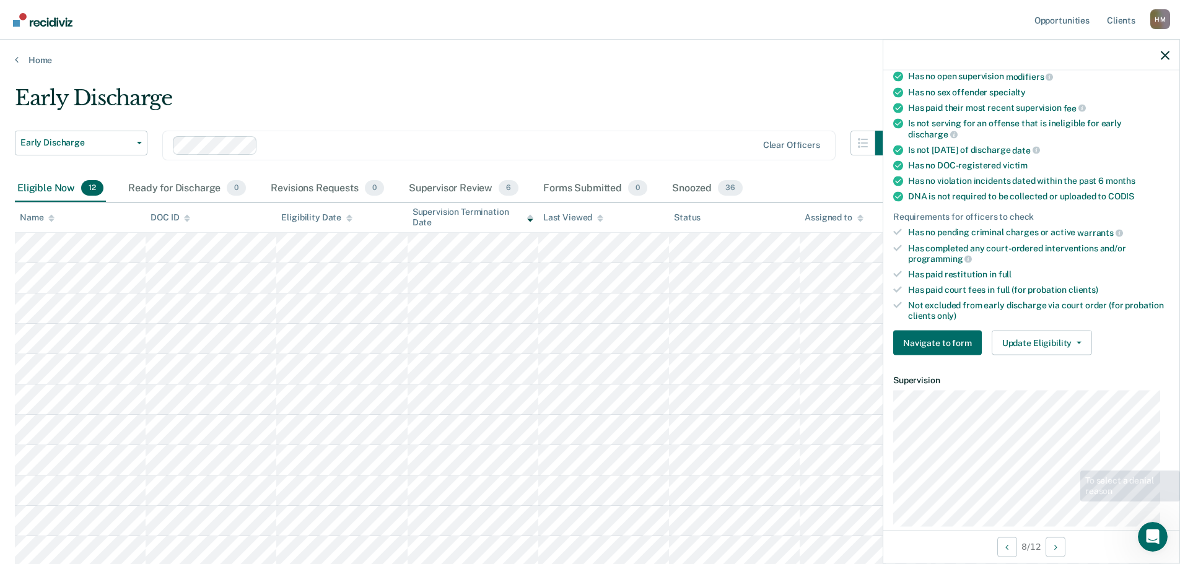
scroll to position [186, 0]
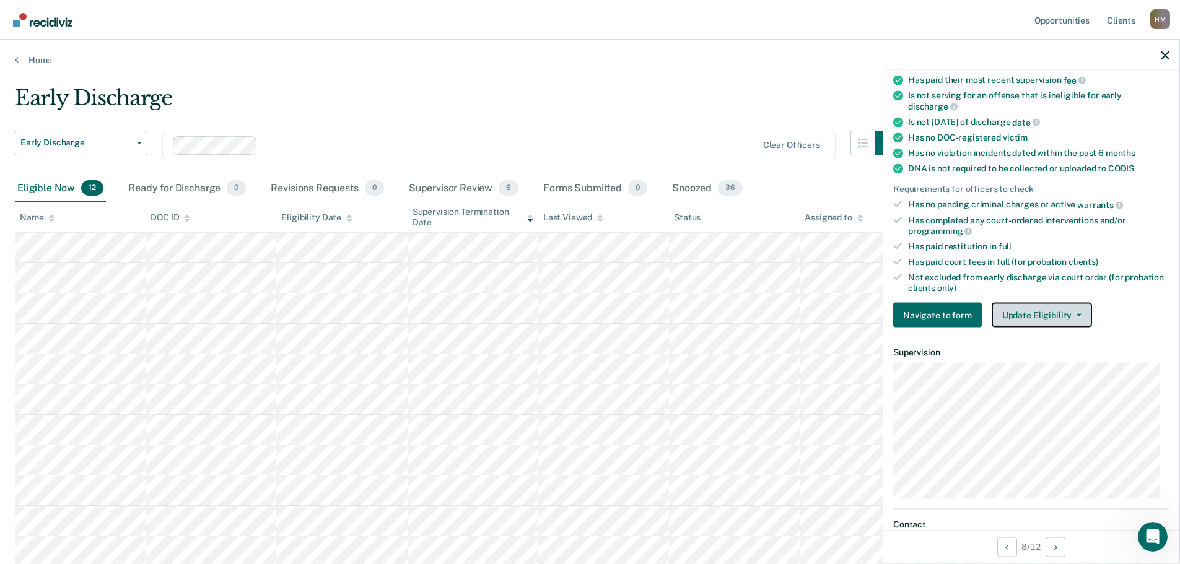
click at [1061, 318] on button "Update Eligibility" at bounding box center [1042, 315] width 100 height 25
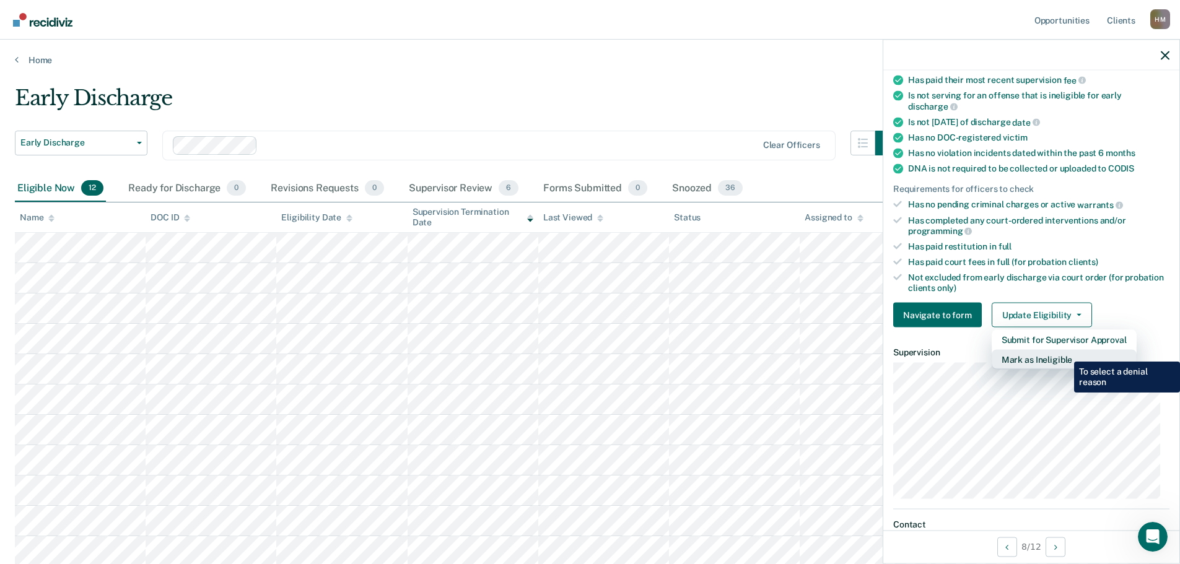
click at [1065, 353] on button "Mark as Ineligible" at bounding box center [1064, 360] width 145 height 20
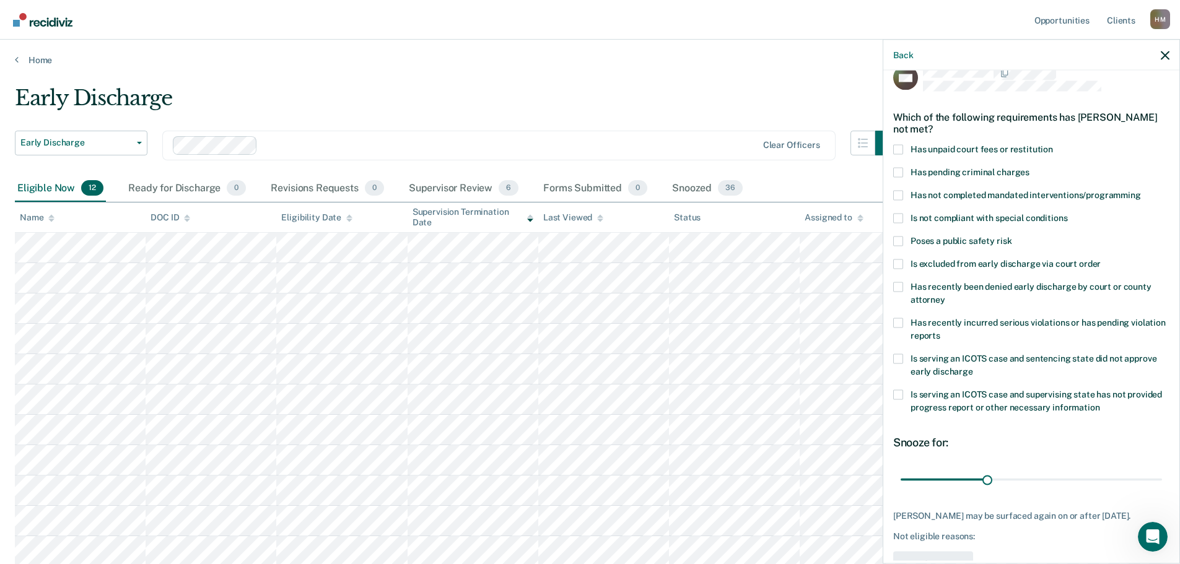
scroll to position [0, 0]
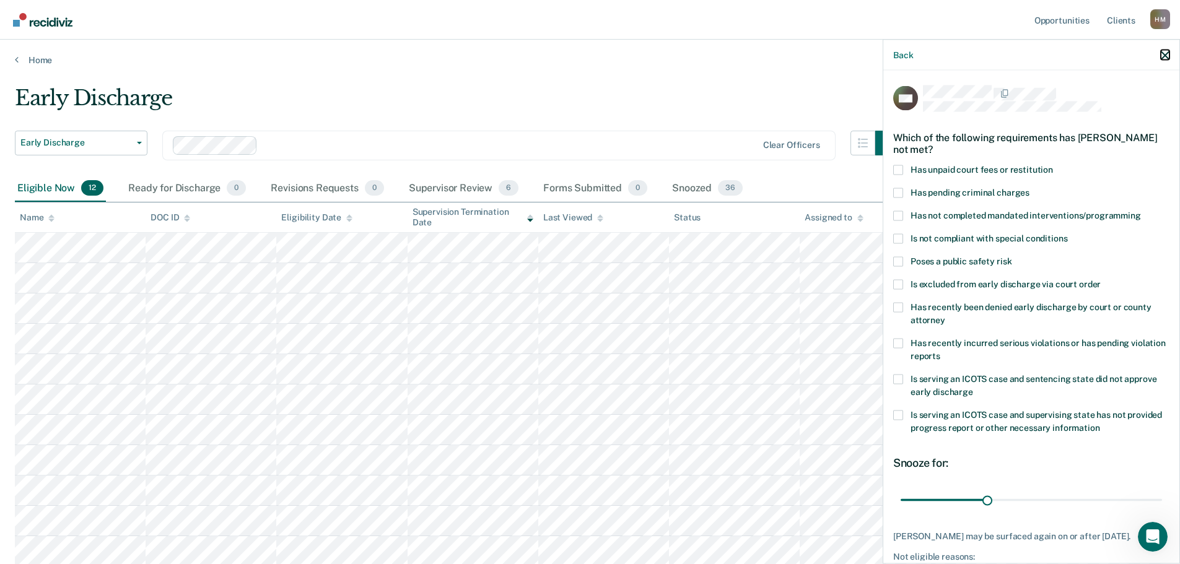
click at [1168, 58] on icon "button" at bounding box center [1165, 55] width 9 height 9
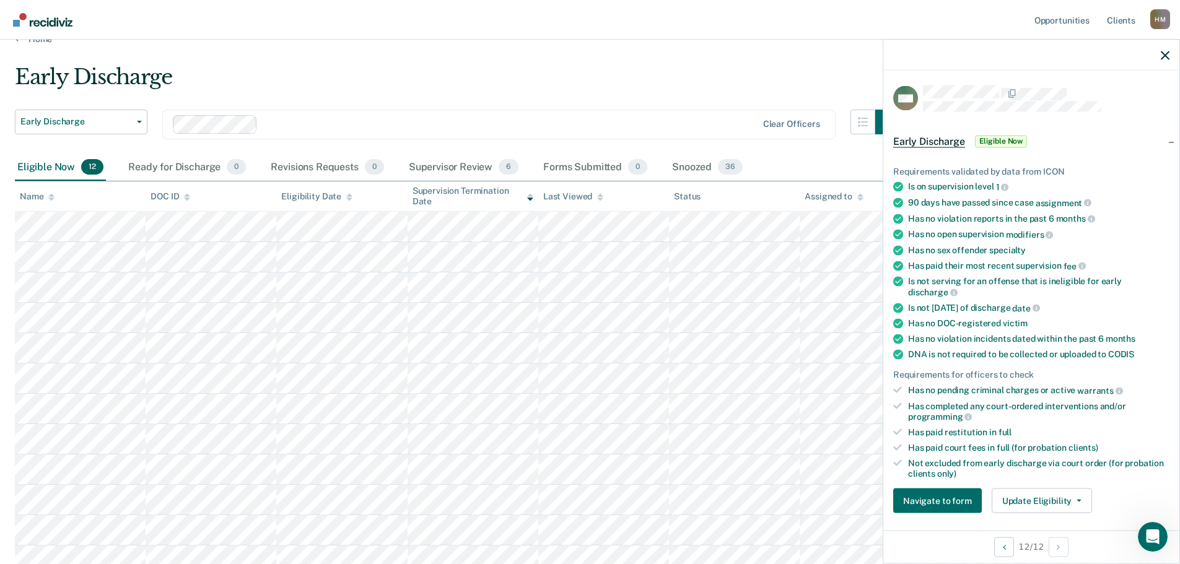
scroll to position [33, 0]
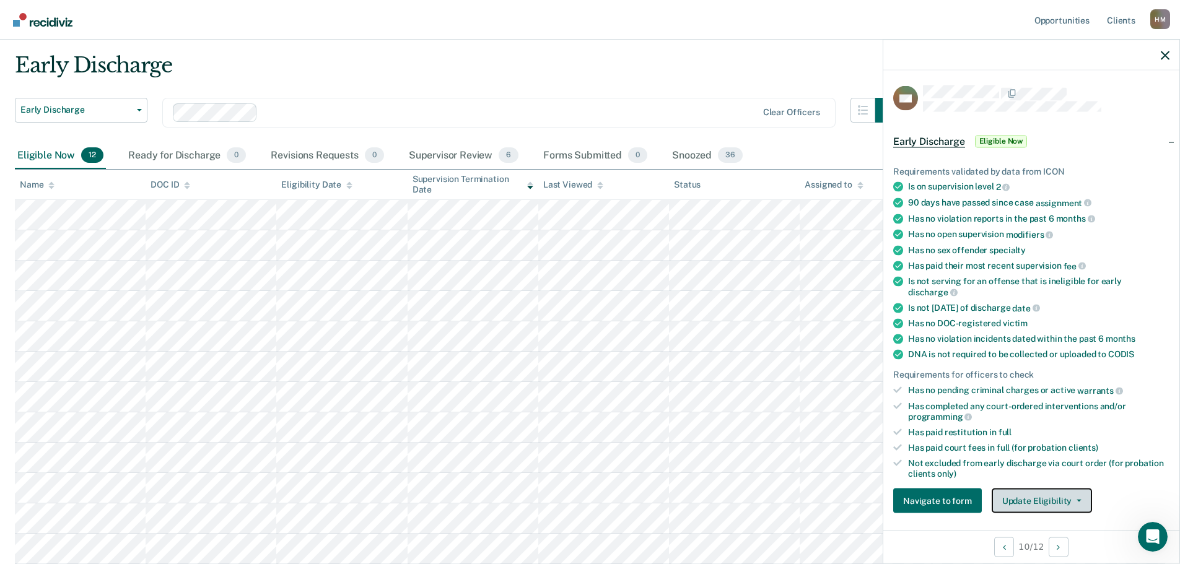
click at [1052, 500] on button "Update Eligibility" at bounding box center [1042, 501] width 100 height 25
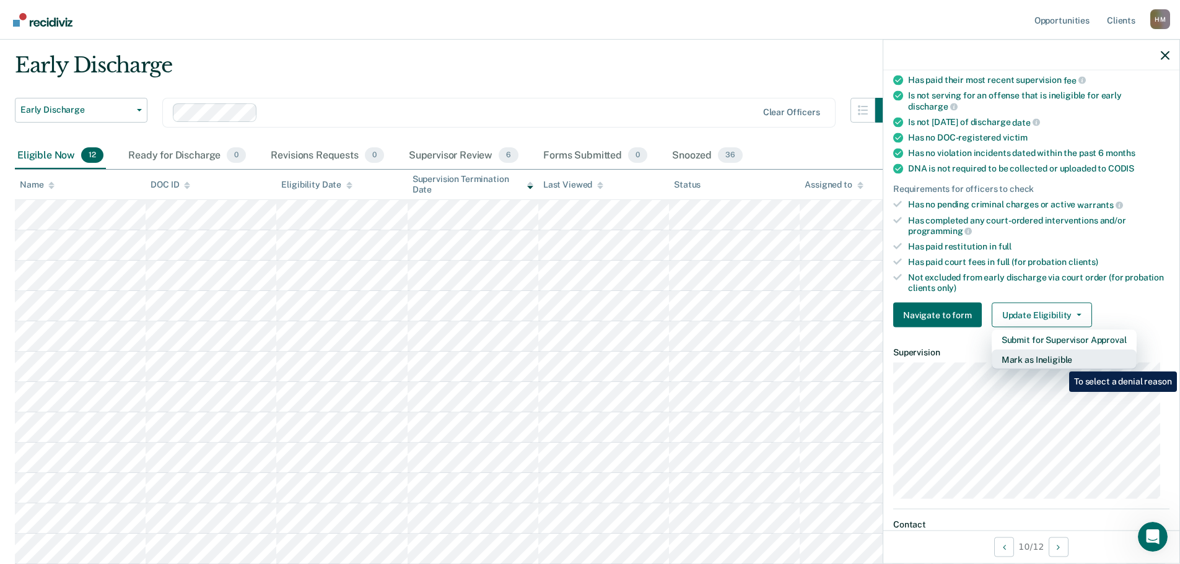
click at [1060, 362] on button "Mark as Ineligible" at bounding box center [1064, 360] width 145 height 20
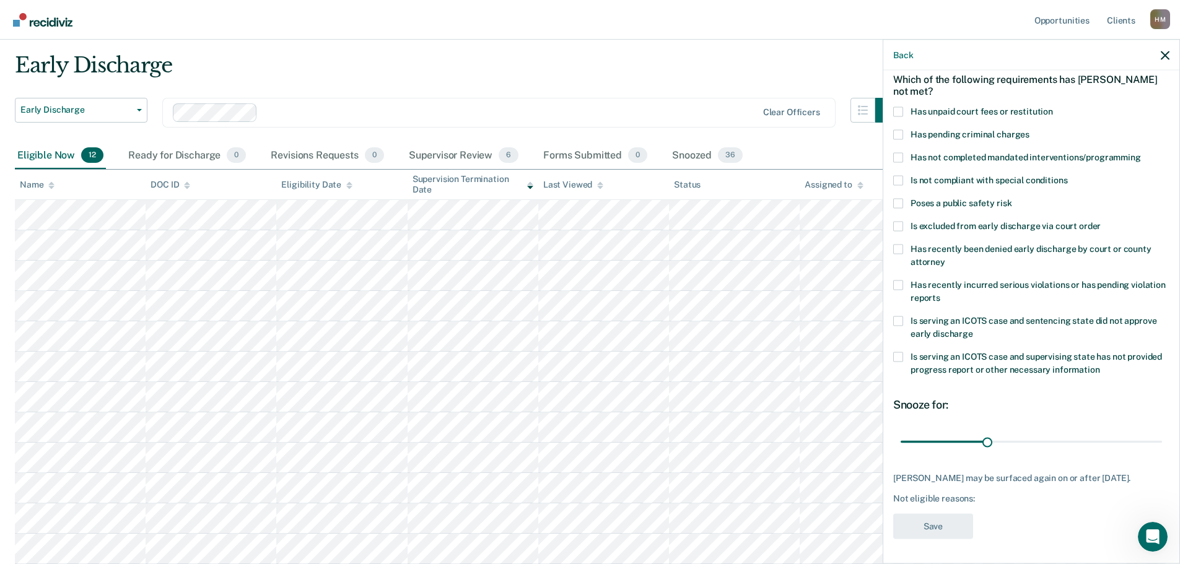
click at [899, 107] on span at bounding box center [899, 112] width 10 height 10
click at [1053, 107] on input "Has unpaid court fees or restitution" at bounding box center [1053, 107] width 0 height 0
click at [902, 152] on span at bounding box center [899, 157] width 10 height 10
click at [1141, 152] on input "Has not completed mandated interventions/programming" at bounding box center [1141, 152] width 0 height 0
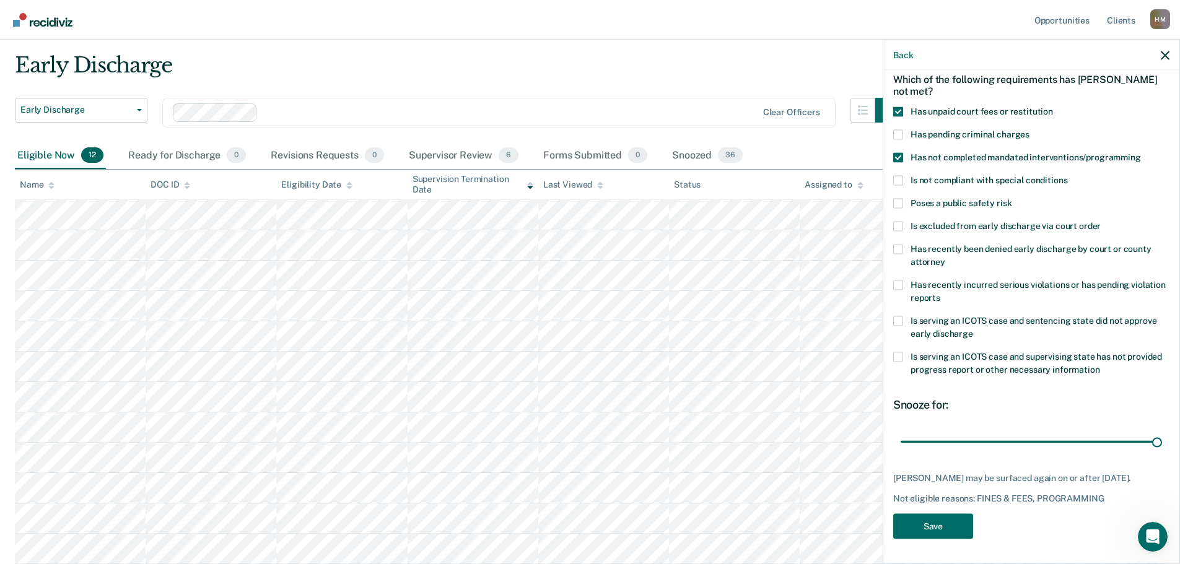
drag, startPoint x: 928, startPoint y: 434, endPoint x: 1189, endPoint y: 441, distance: 260.9
type input "365"
click at [1162, 441] on input "range" at bounding box center [1031, 442] width 261 height 22
click at [919, 530] on button "Save" at bounding box center [934, 526] width 80 height 25
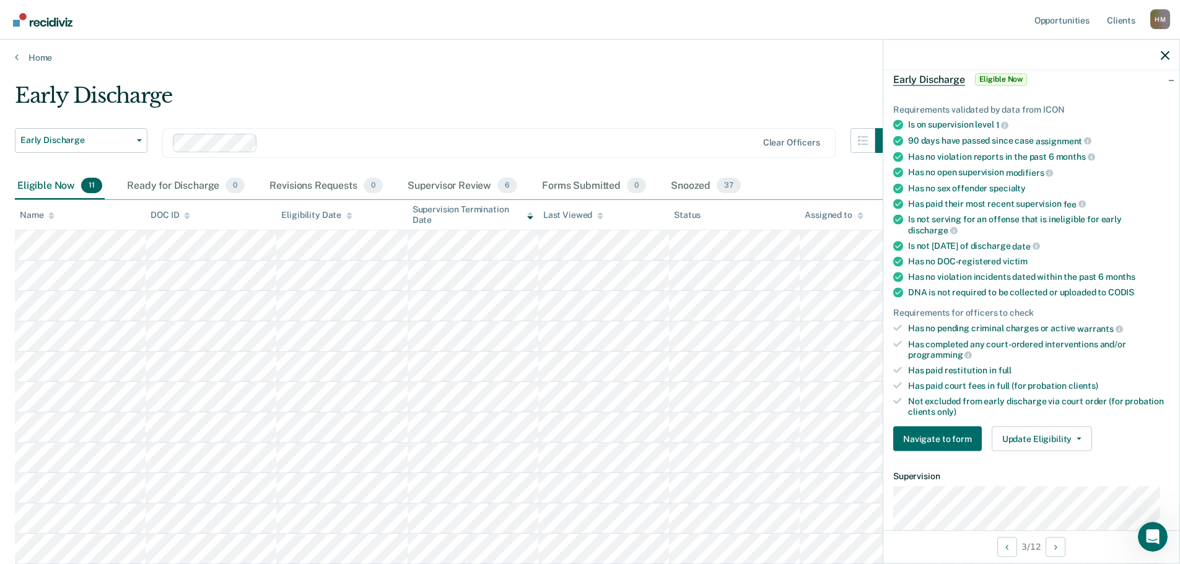
scroll to position [124, 0]
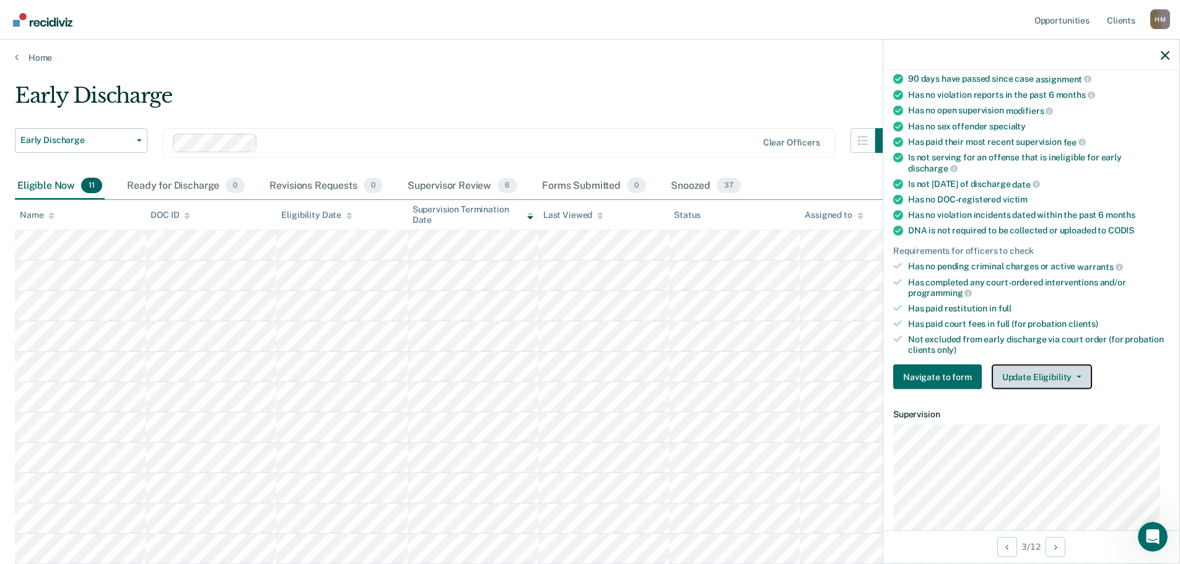
click at [1052, 379] on button "Update Eligibility" at bounding box center [1042, 377] width 100 height 25
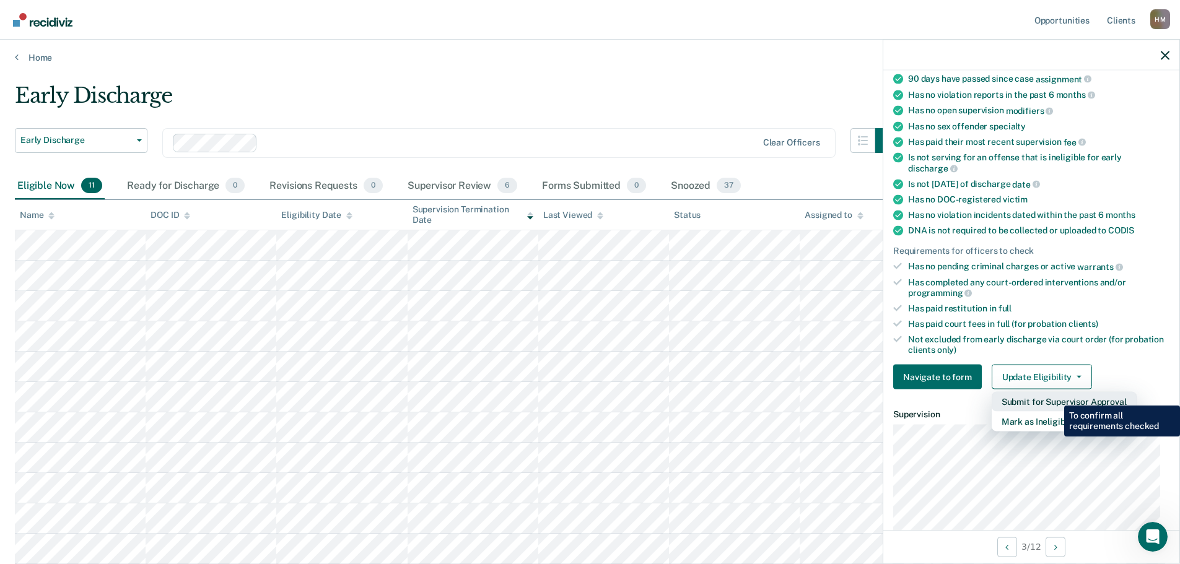
click at [1055, 397] on button "Submit for Supervisor Approval" at bounding box center [1064, 402] width 145 height 20
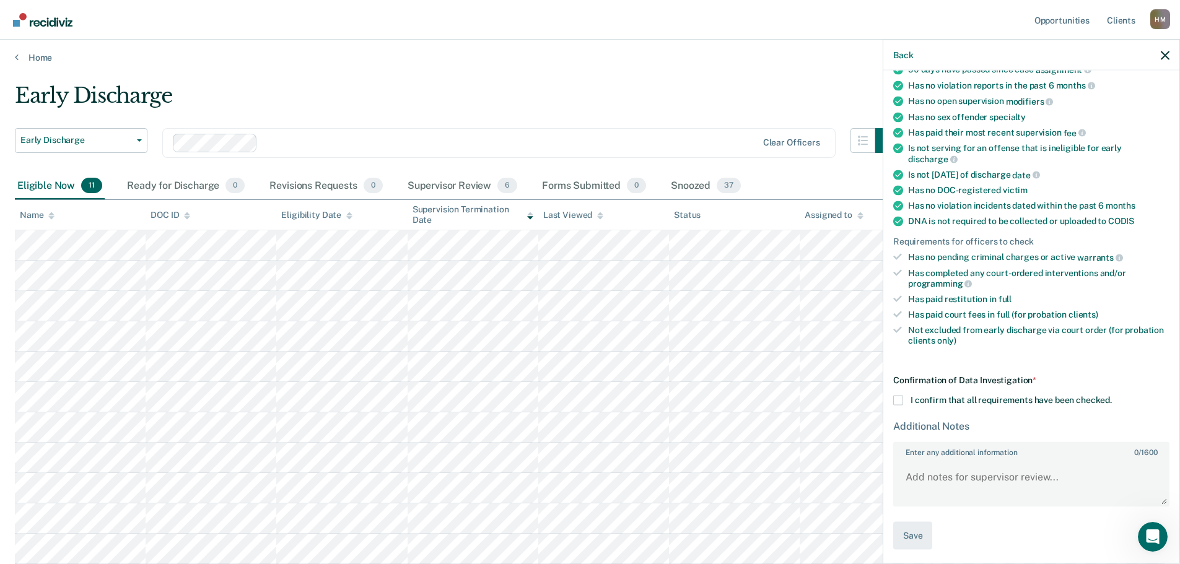
scroll to position [135, 0]
click at [902, 397] on span at bounding box center [899, 399] width 10 height 10
click at [1112, 394] on input "I confirm that all requirements have been checked." at bounding box center [1112, 394] width 0 height 0
click at [1026, 471] on textarea "Enter any additional information 0 / 1600" at bounding box center [1032, 481] width 274 height 46
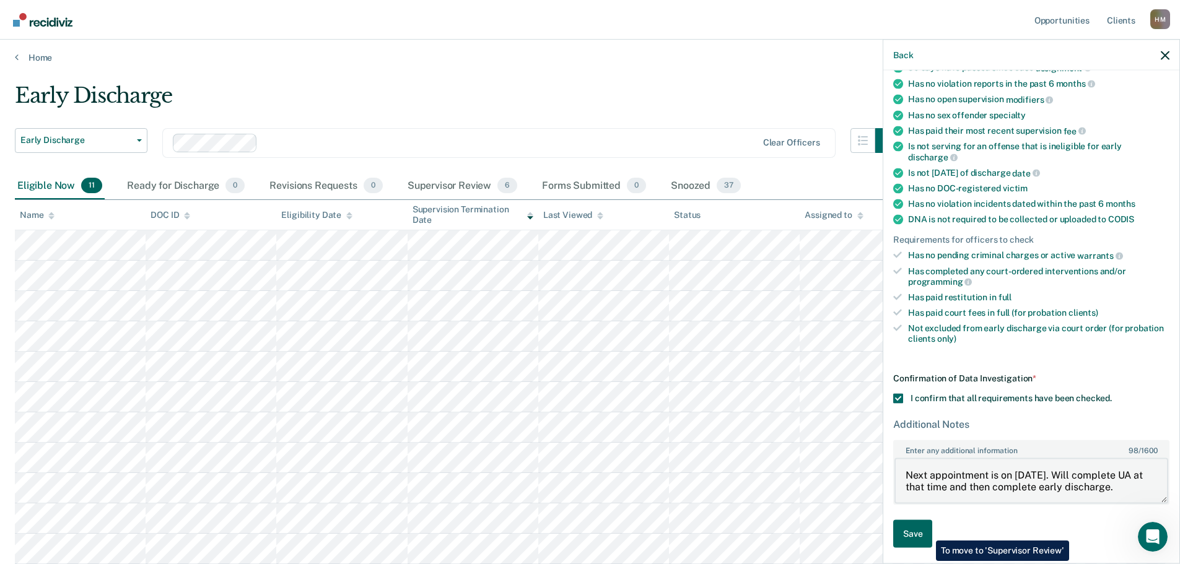
type textarea "Next appointment is on [DATE]. Will complete UA at that time and then complete …"
click at [927, 532] on button "Save" at bounding box center [913, 534] width 39 height 28
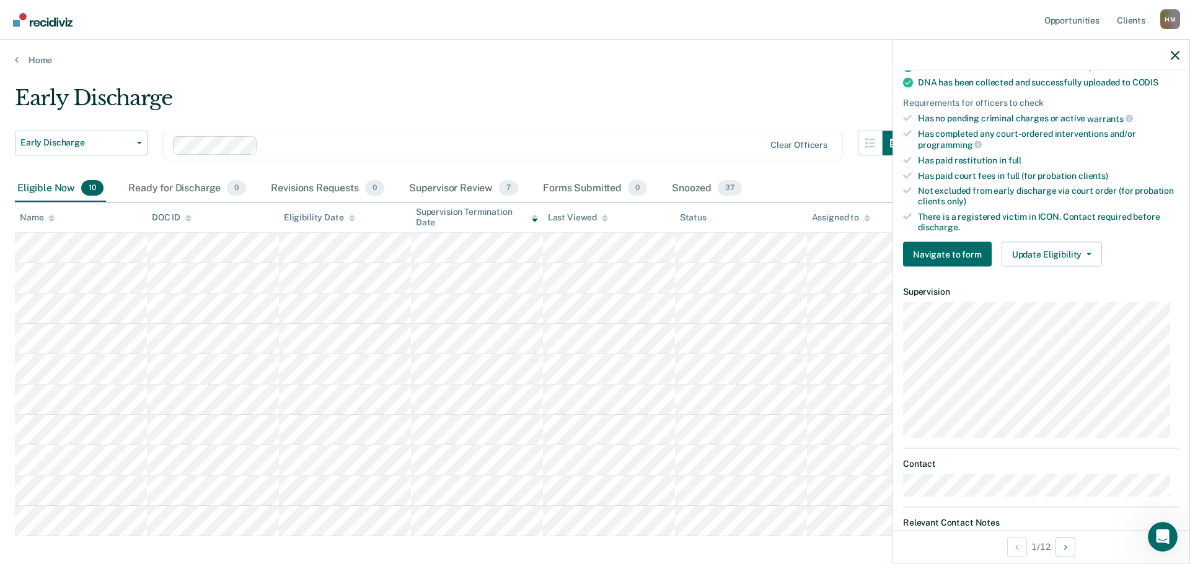
scroll to position [372, 0]
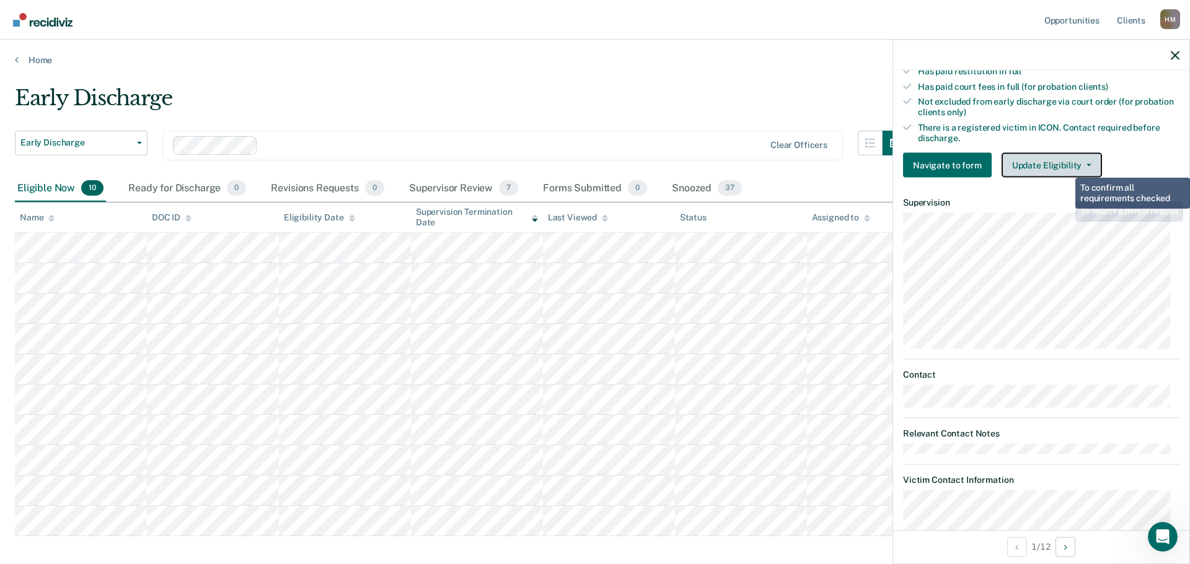
click at [1066, 167] on button "Update Eligibility" at bounding box center [1051, 165] width 100 height 25
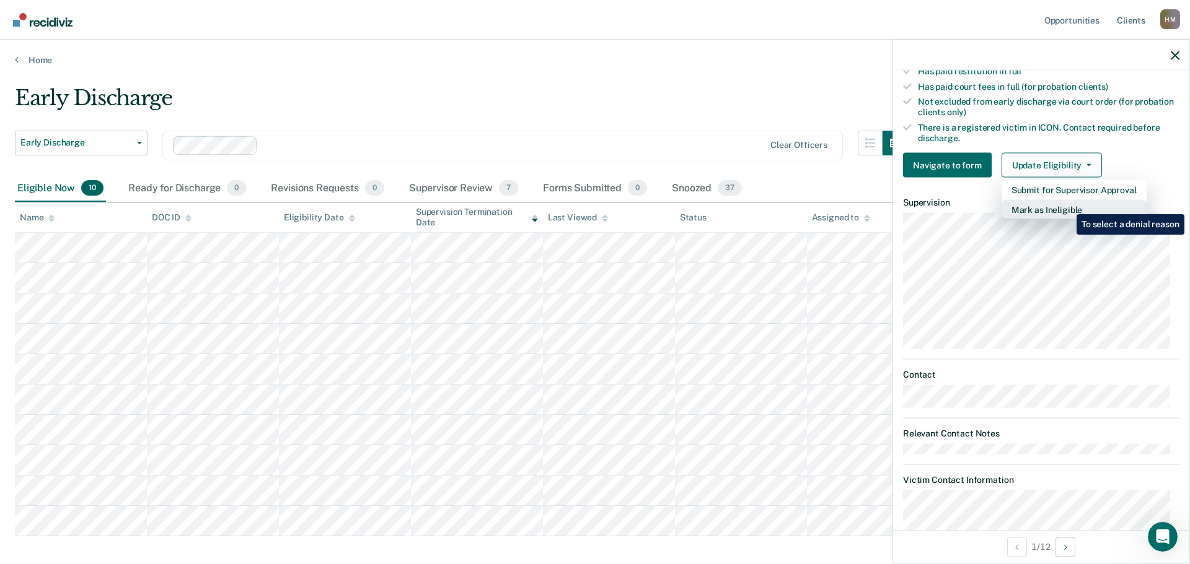
click at [1067, 205] on button "Mark as Ineligible" at bounding box center [1073, 210] width 145 height 20
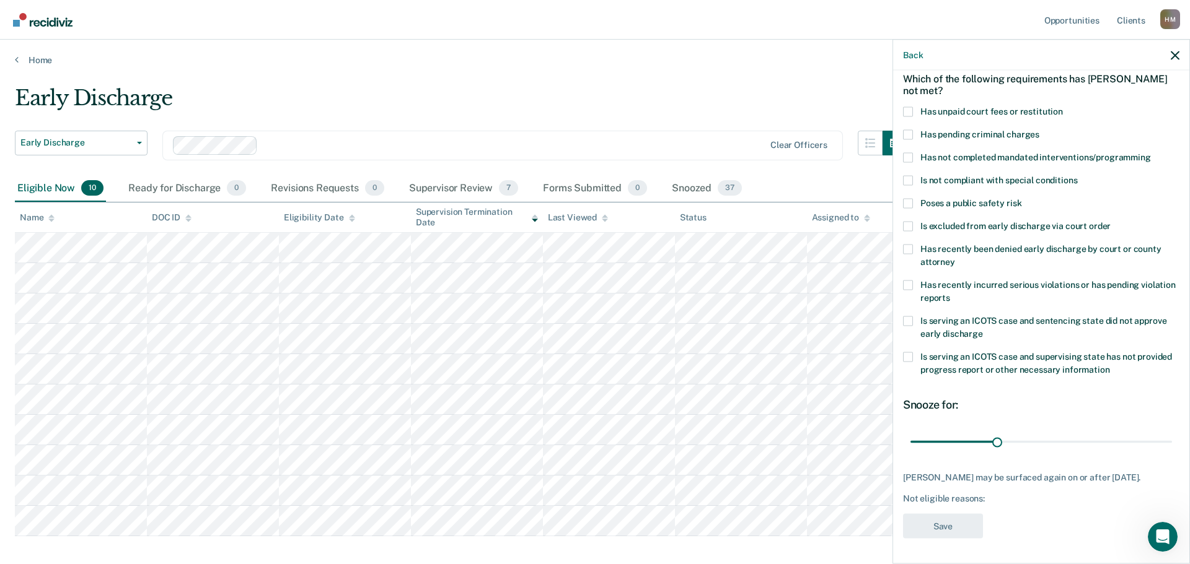
scroll to position [57, 0]
click at [985, 202] on span "Poses a public safety risk" at bounding box center [970, 204] width 101 height 10
click at [1021, 200] on input "Poses a public safety risk" at bounding box center [1021, 200] width 0 height 0
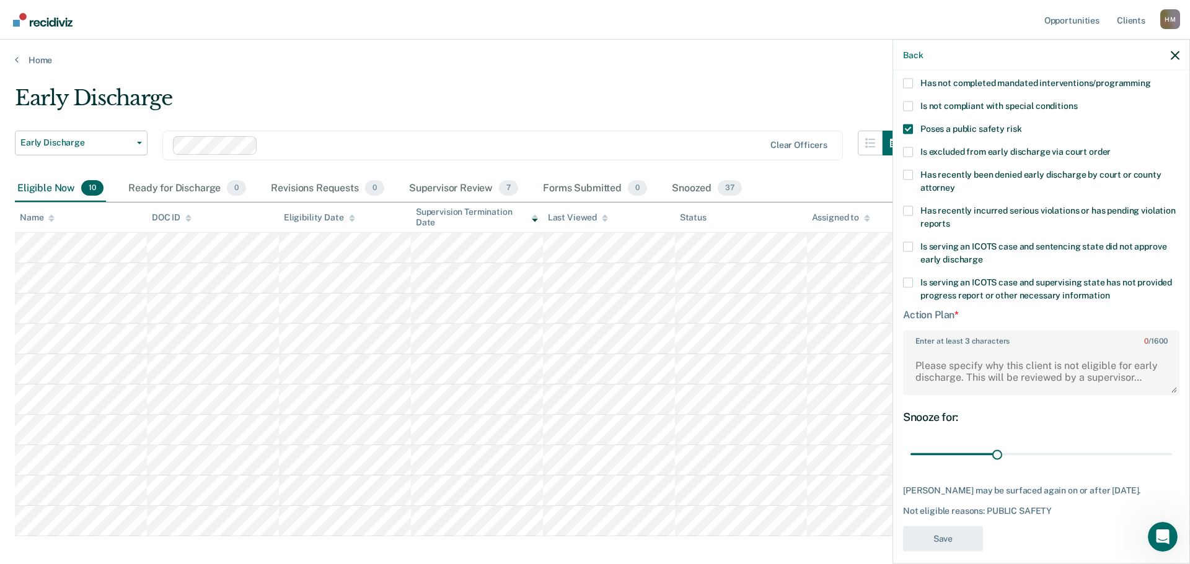
scroll to position [144, 0]
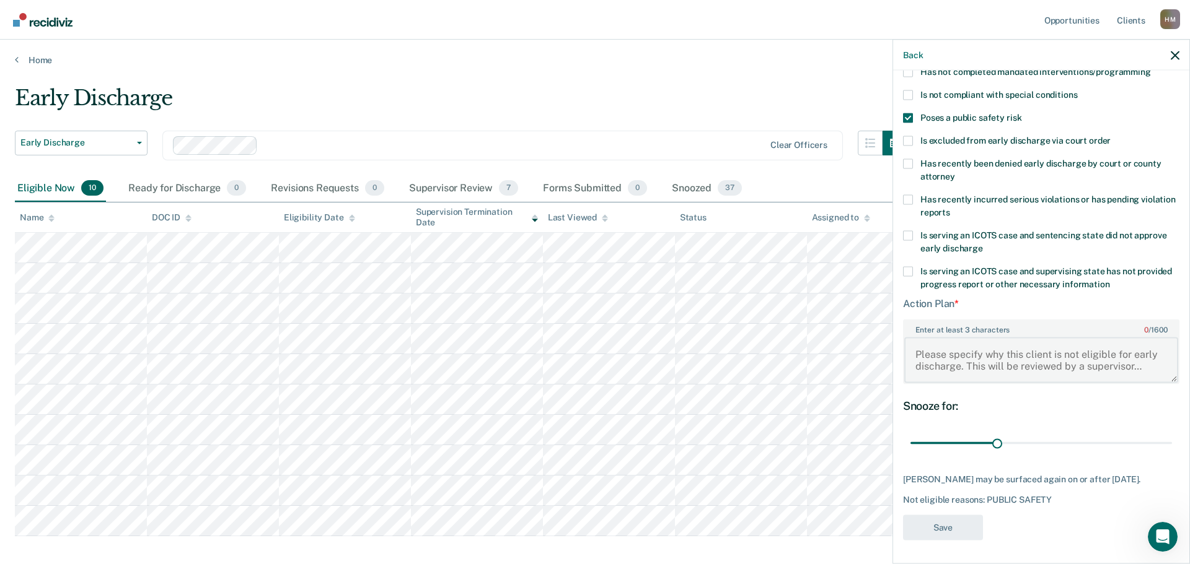
click at [1037, 363] on textarea "Enter at least 3 characters 0 / 1600" at bounding box center [1041, 360] width 274 height 46
type textarea "V"
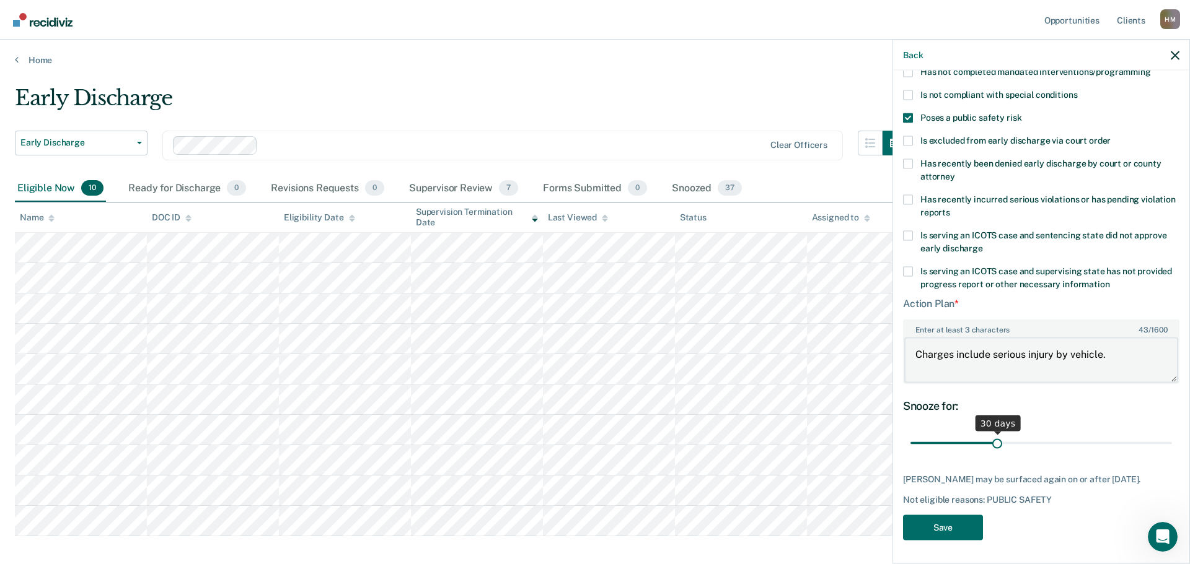
type textarea "Charges include serious injury by vehicle."
drag, startPoint x: 999, startPoint y: 440, endPoint x: 1189, endPoint y: 437, distance: 190.2
type input "90"
click at [1172, 437] on input "range" at bounding box center [1040, 444] width 261 height 22
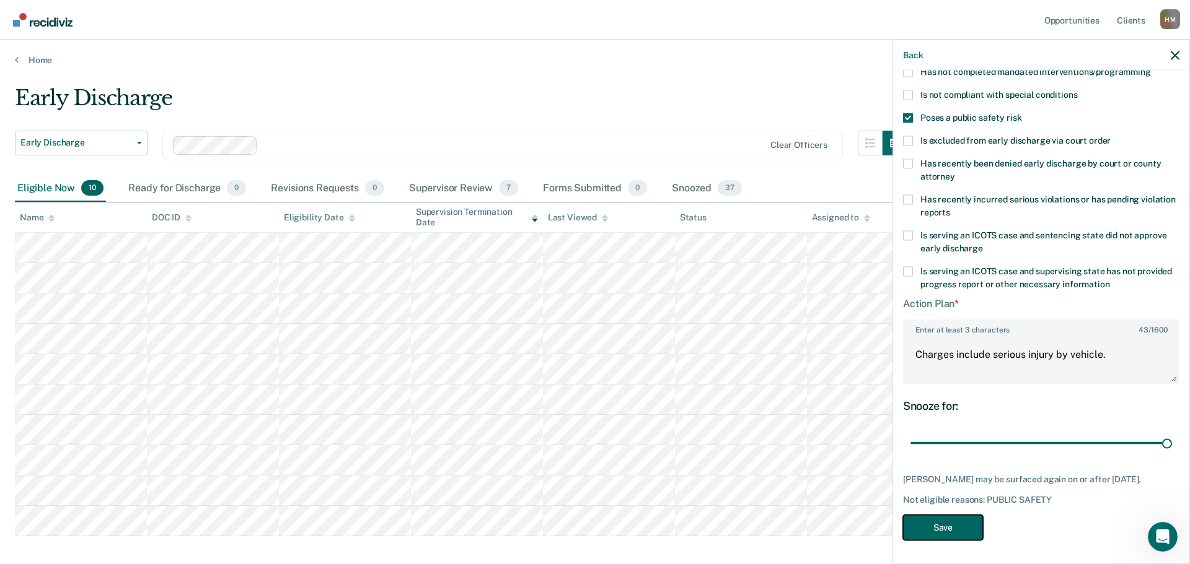
click at [943, 518] on button "Save" at bounding box center [943, 527] width 80 height 25
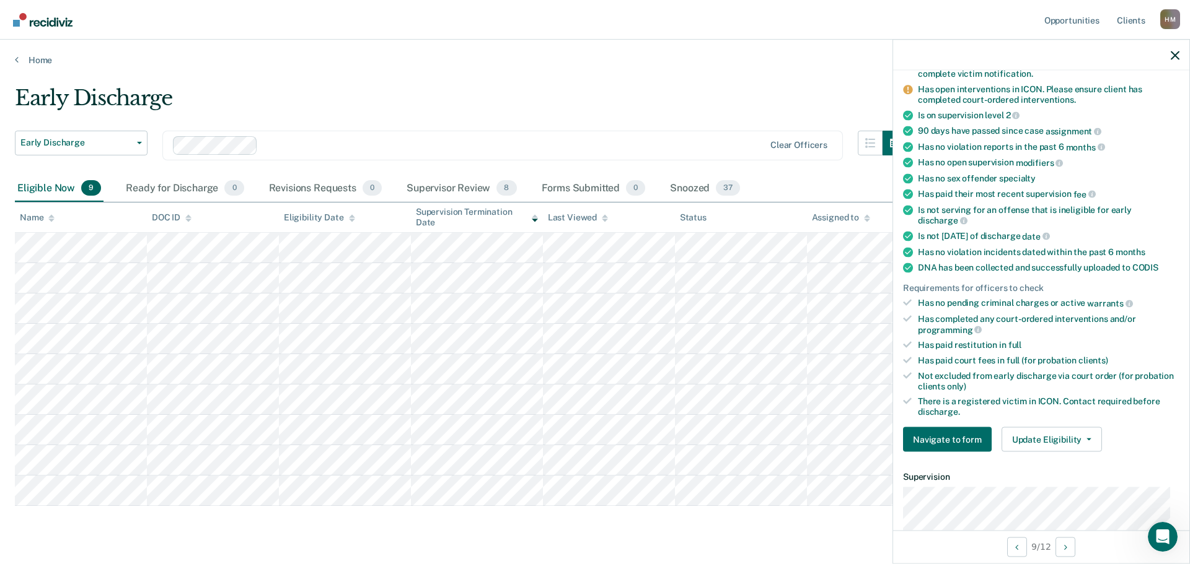
scroll to position [124, 0]
click at [1077, 442] on button "Update Eligibility" at bounding box center [1051, 439] width 100 height 25
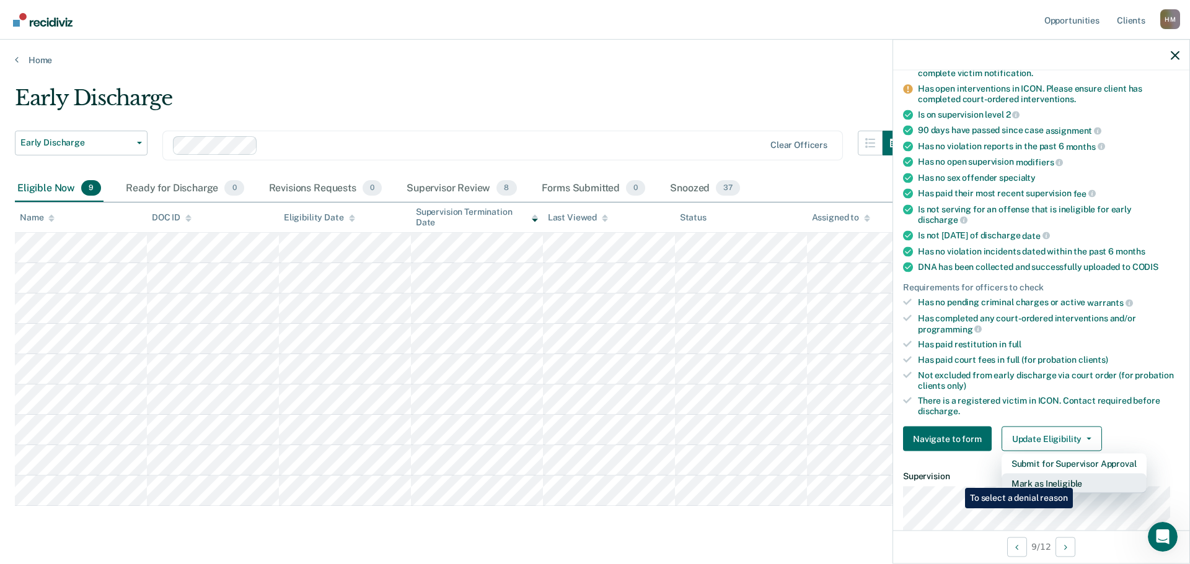
click at [1075, 479] on button "Mark as Ineligible" at bounding box center [1073, 484] width 145 height 20
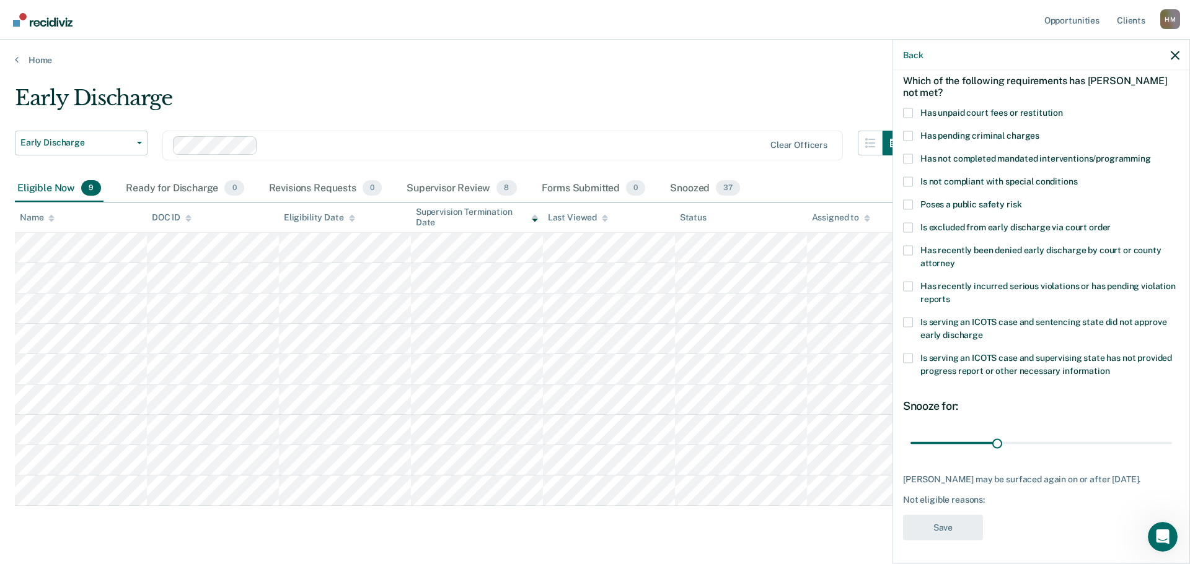
click at [1003, 162] on span "Has not completed mandated interventions/programming" at bounding box center [1035, 158] width 231 height 10
click at [1151, 154] on input "Has not completed mandated interventions/programming" at bounding box center [1151, 154] width 0 height 0
click at [983, 118] on label "Has unpaid court fees or restitution" at bounding box center [1041, 114] width 276 height 13
click at [1063, 108] on input "Has unpaid court fees or restitution" at bounding box center [1063, 108] width 0 height 0
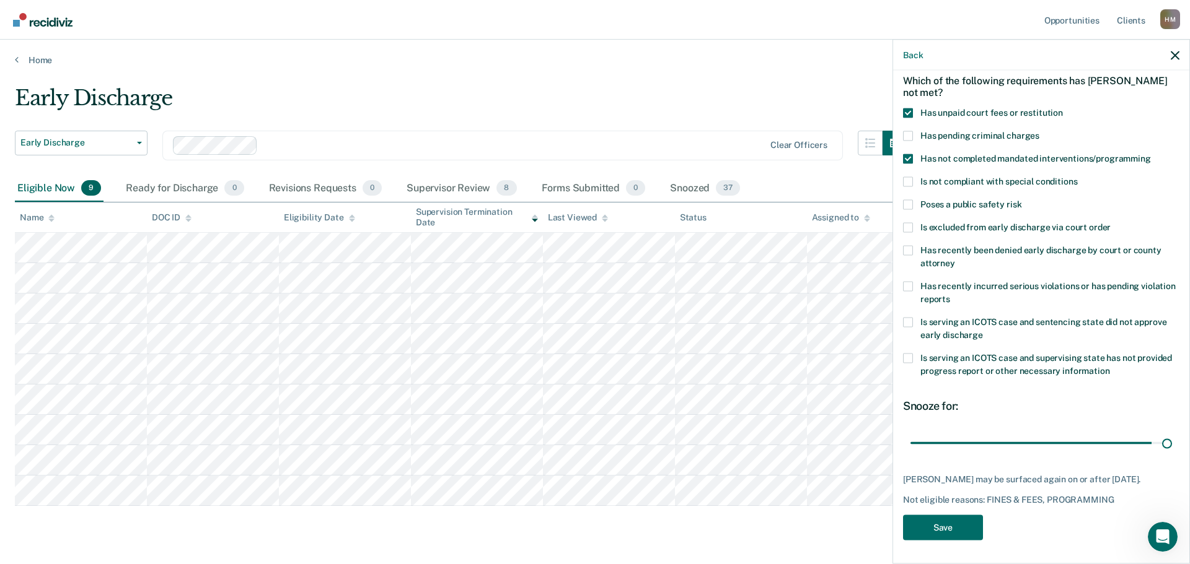
drag, startPoint x: 922, startPoint y: 442, endPoint x: 1189, endPoint y: 462, distance: 267.8
type input "365"
click at [1172, 454] on input "range" at bounding box center [1040, 444] width 261 height 22
click at [978, 536] on button "Save" at bounding box center [943, 527] width 80 height 25
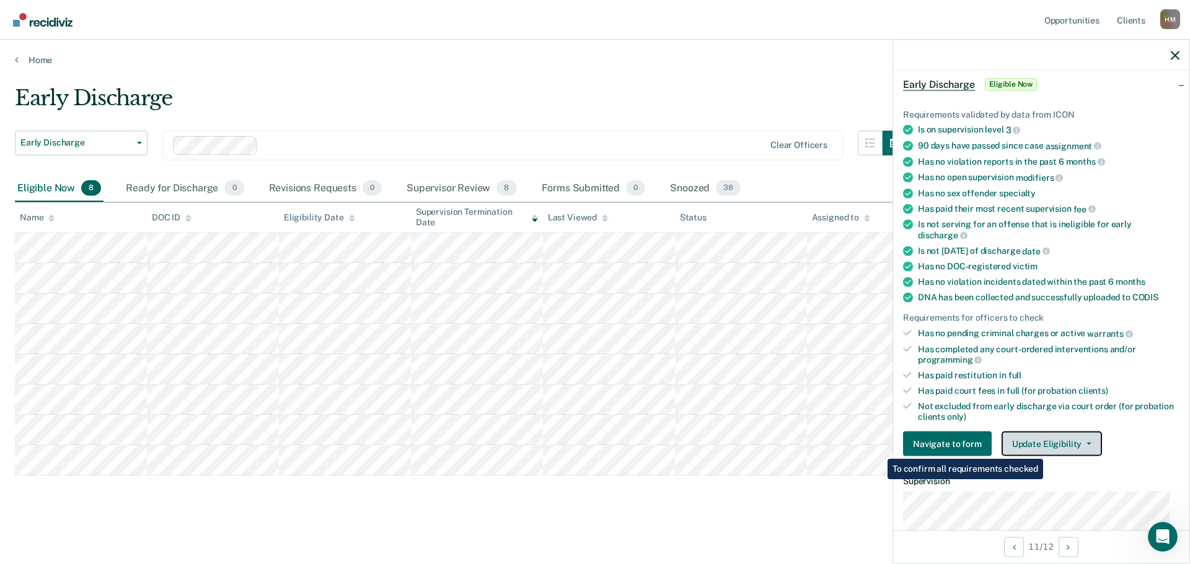
click at [1049, 441] on button "Update Eligibility" at bounding box center [1051, 444] width 100 height 25
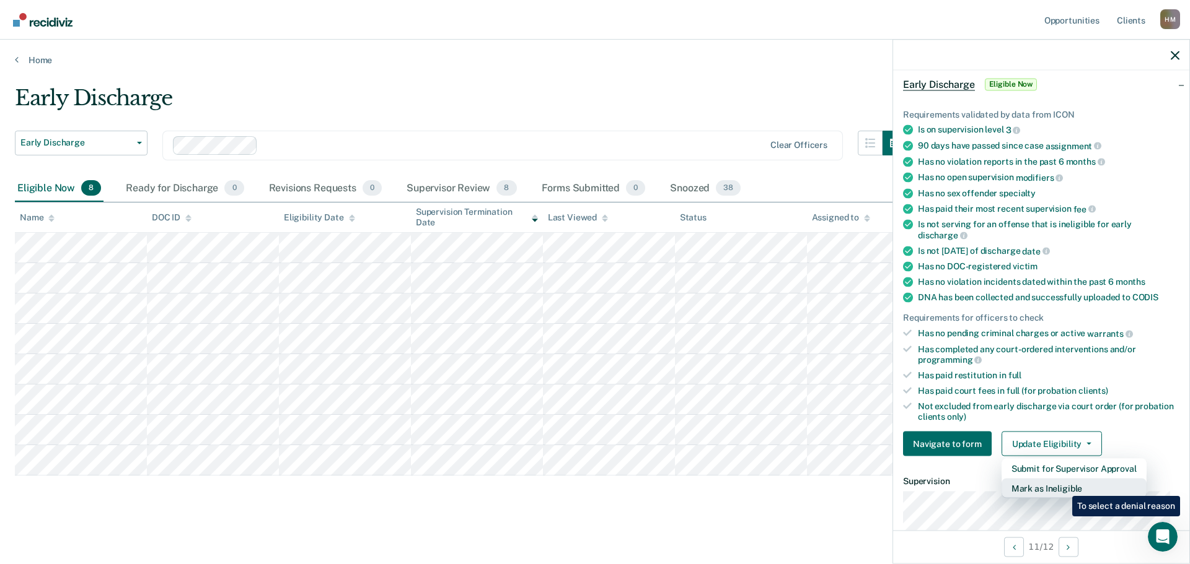
click at [1063, 487] on button "Mark as Ineligible" at bounding box center [1073, 489] width 145 height 20
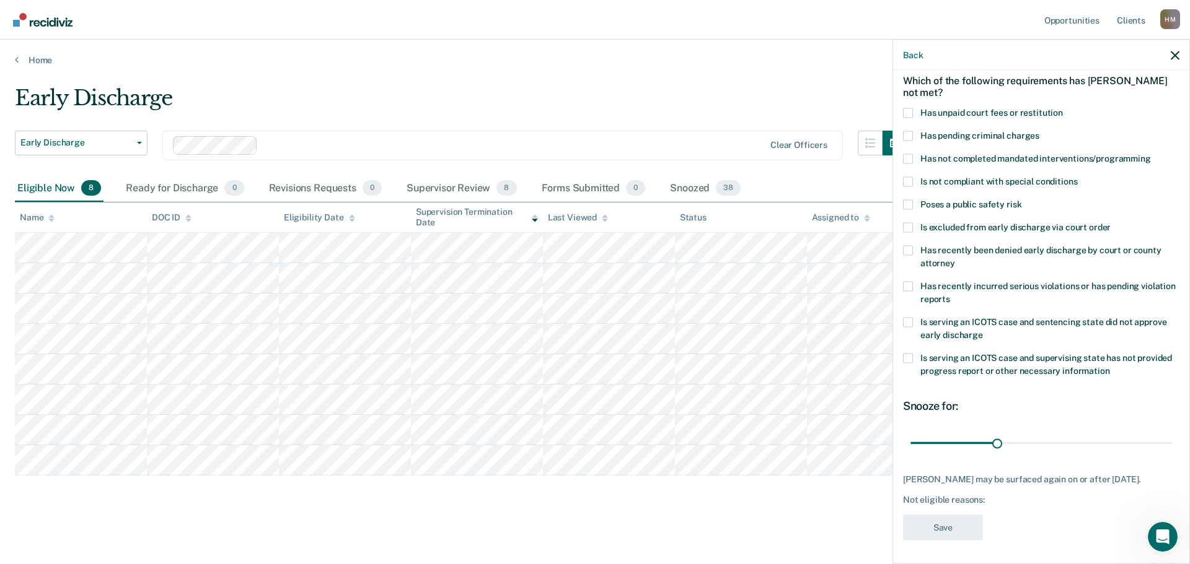
click at [995, 113] on span "Has unpaid court fees or restitution" at bounding box center [991, 112] width 143 height 10
click at [1063, 108] on input "Has unpaid court fees or restitution" at bounding box center [1063, 108] width 0 height 0
click at [1023, 155] on span "Has not completed mandated interventions/programming" at bounding box center [1035, 158] width 231 height 10
click at [1151, 154] on input "Has not completed mandated interventions/programming" at bounding box center [1151, 154] width 0 height 0
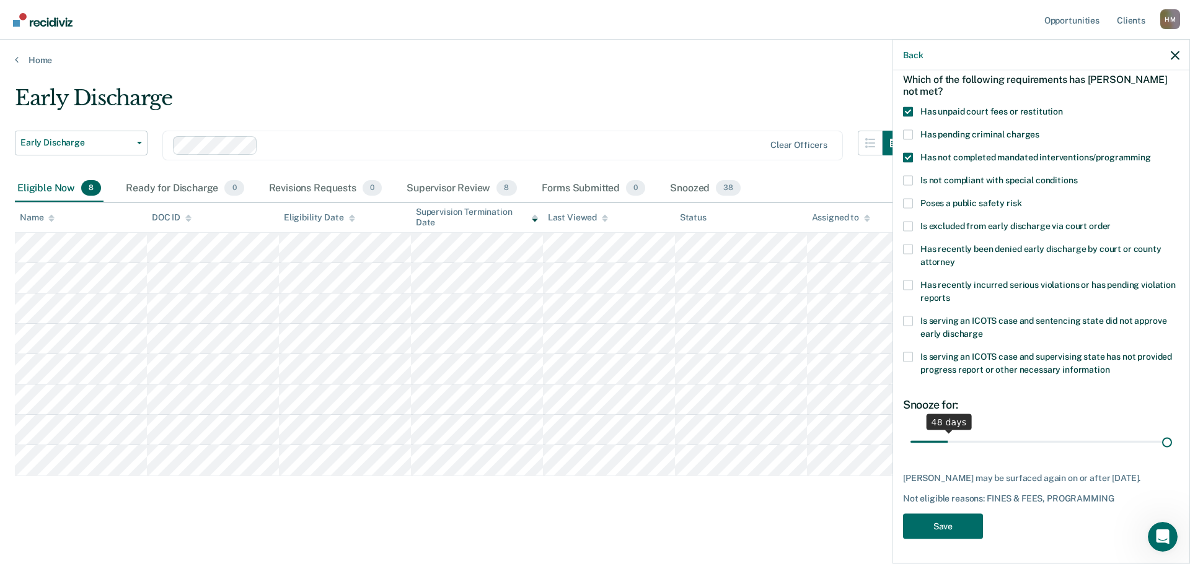
scroll to position [68, 0]
drag, startPoint x: 938, startPoint y: 435, endPoint x: 1189, endPoint y: 443, distance: 251.7
type input "365"
click at [1172, 442] on input "range" at bounding box center [1040, 442] width 261 height 22
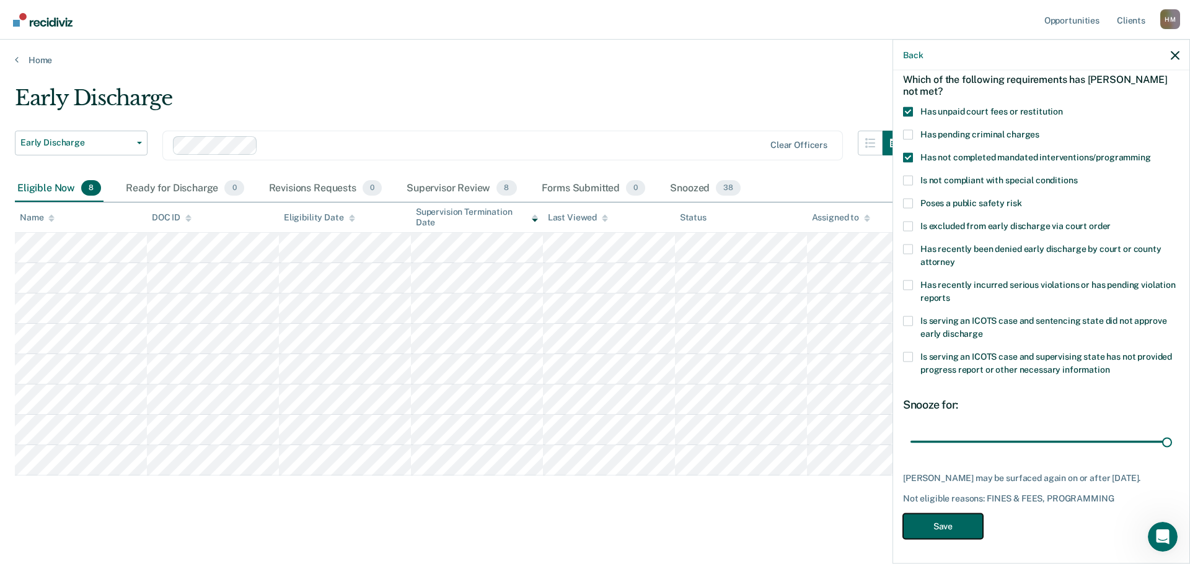
click at [951, 524] on button "Save" at bounding box center [943, 526] width 80 height 25
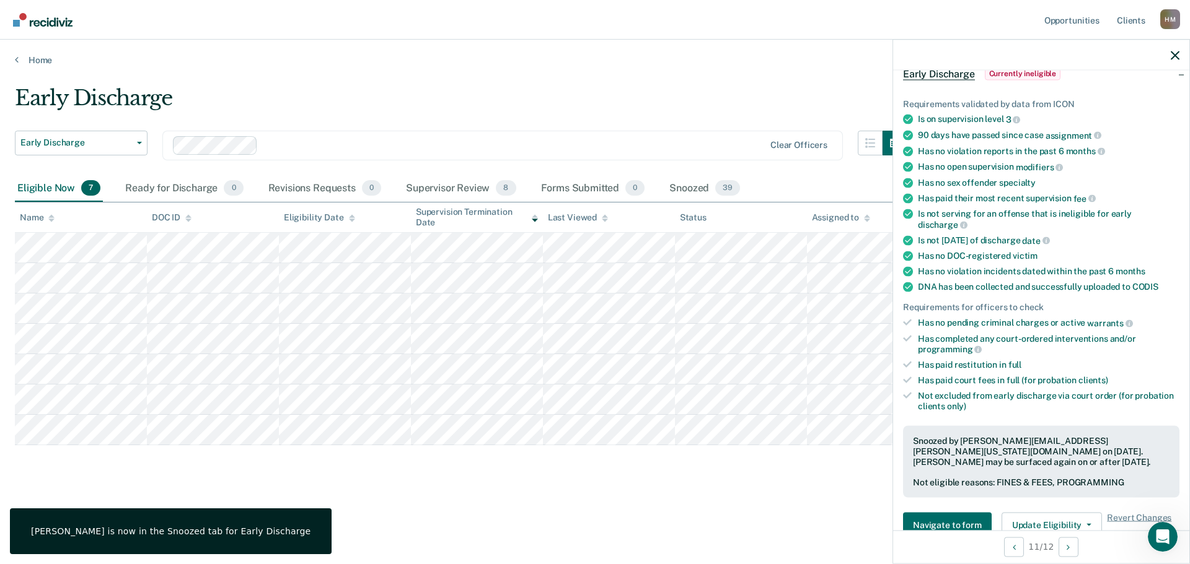
click at [283, 468] on div "Early Discharge Early Discharge Early Discharge Clear officers Eligible Now 7 R…" at bounding box center [595, 279] width 1160 height 386
click at [1173, 57] on icon "button" at bounding box center [1174, 55] width 9 height 9
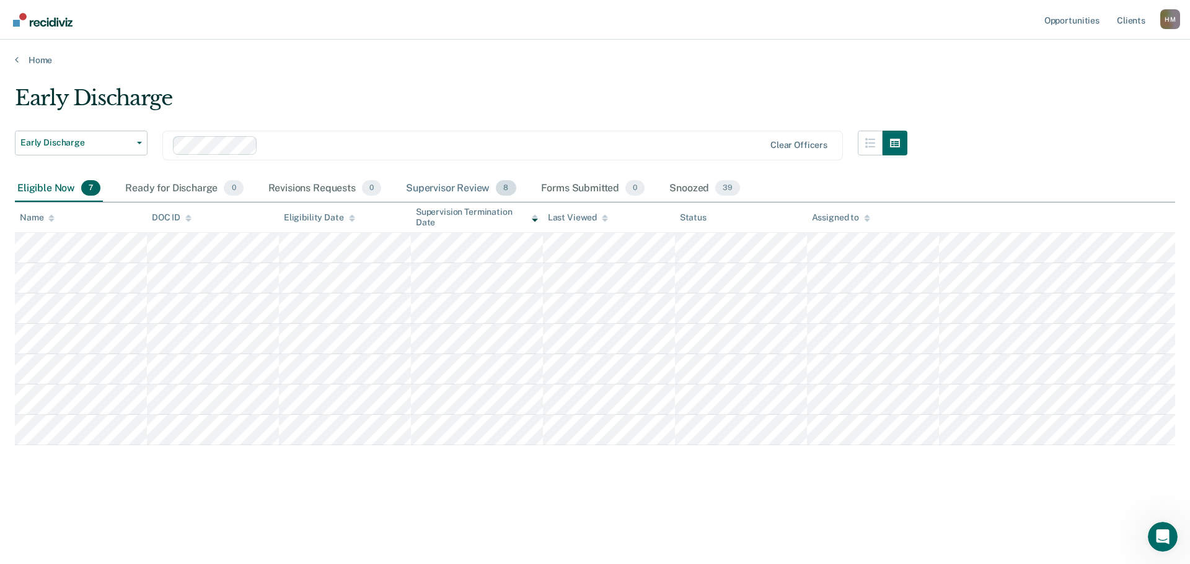
click at [488, 188] on div "Supervisor Review 8" at bounding box center [460, 188] width 115 height 27
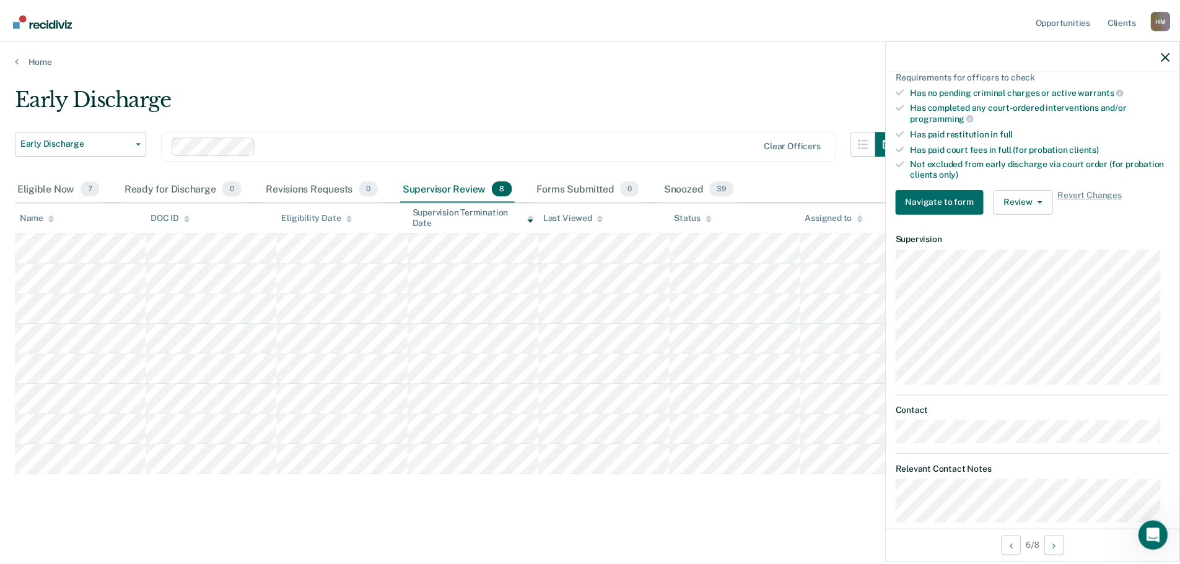
scroll to position [338, 0]
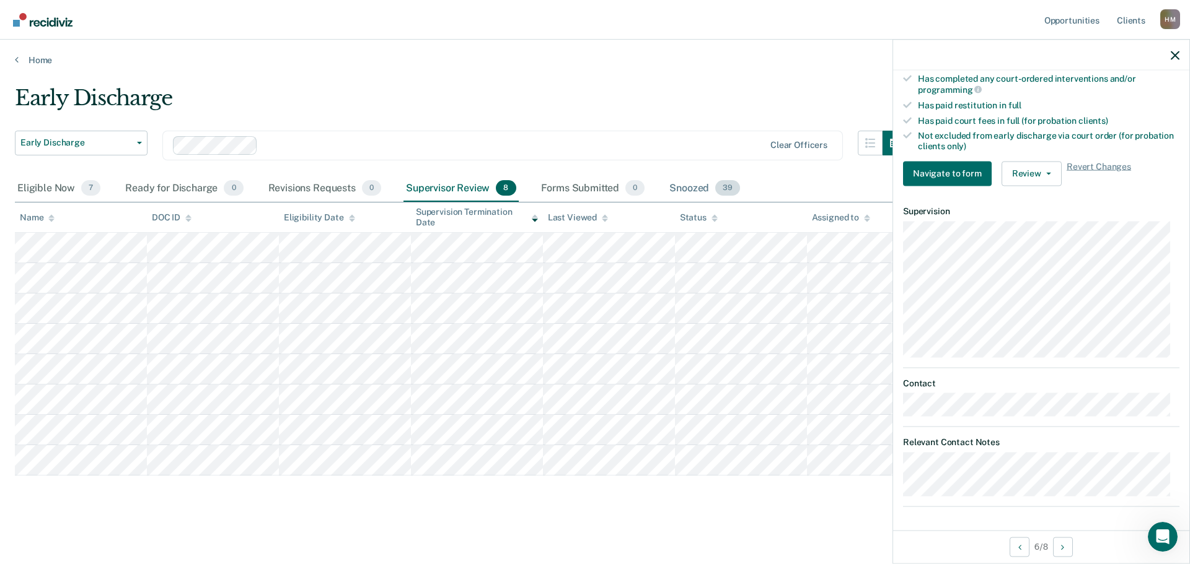
click at [679, 180] on div "Snoozed 39" at bounding box center [705, 188] width 76 height 27
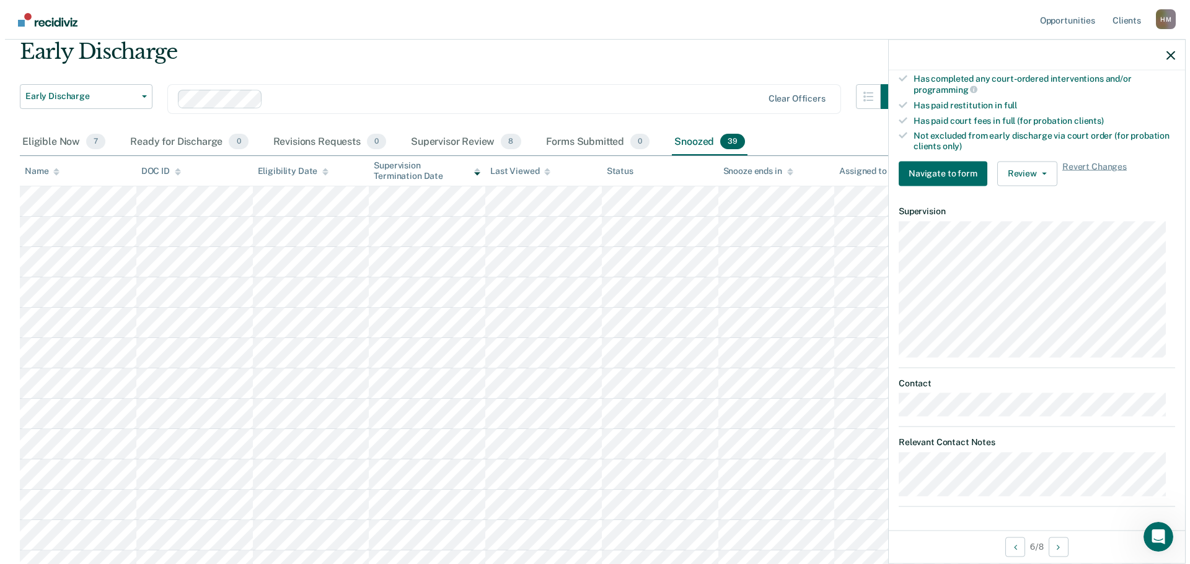
scroll to position [0, 0]
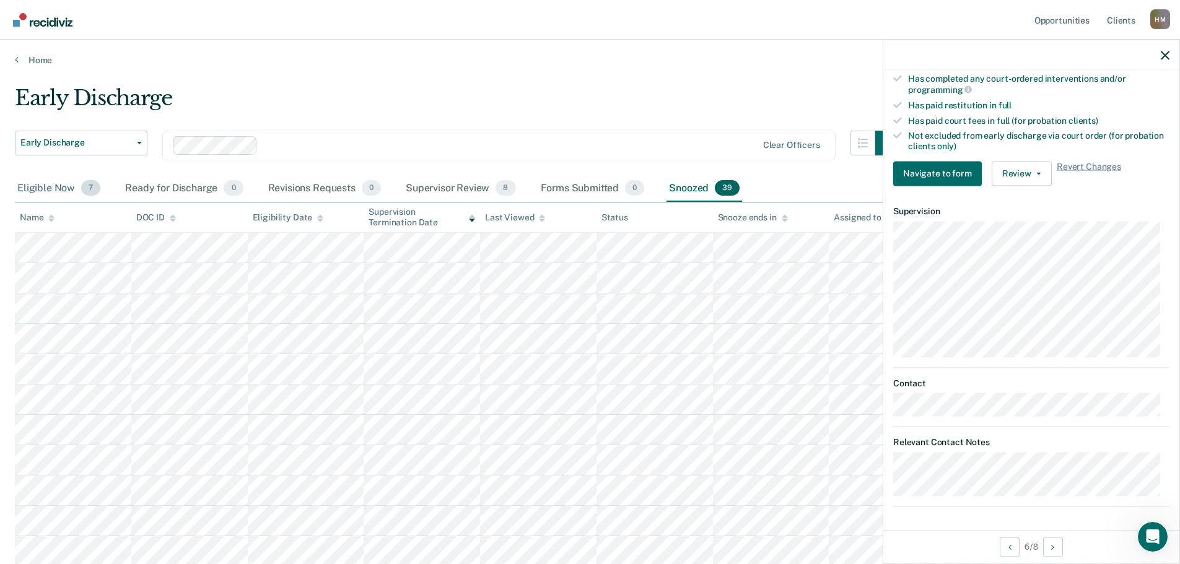
click at [54, 178] on div "Eligible Now 7" at bounding box center [59, 188] width 88 height 27
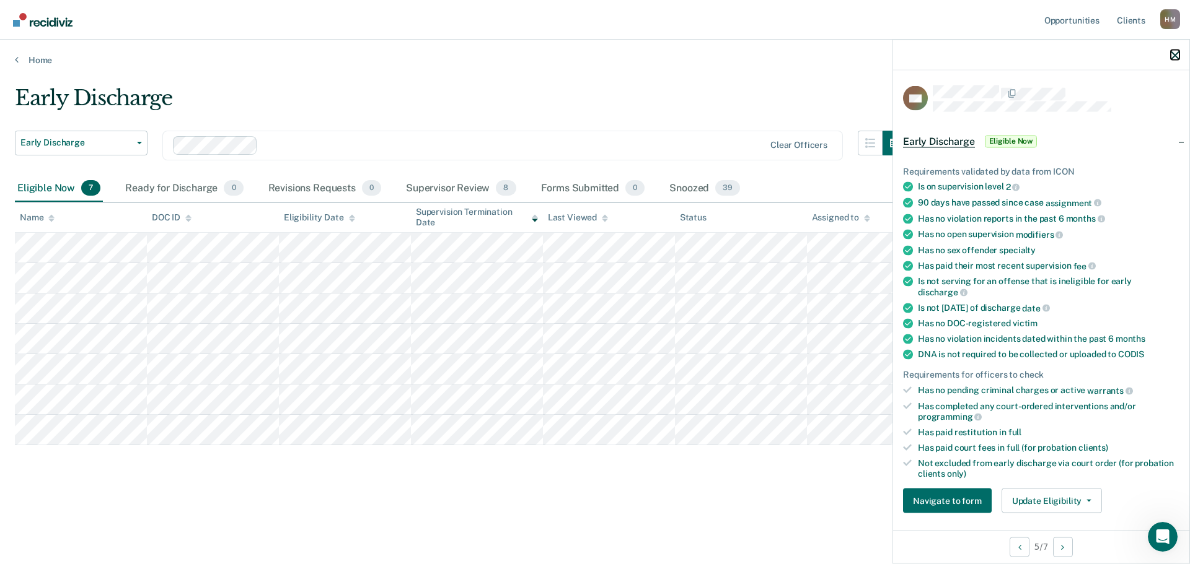
click at [1173, 56] on icon "button" at bounding box center [1174, 55] width 9 height 9
